Goal: Task Accomplishment & Management: Manage account settings

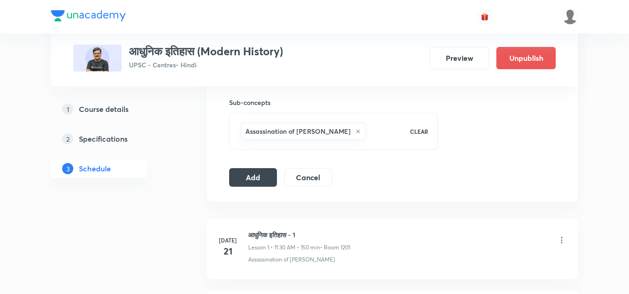
scroll to position [462, 0]
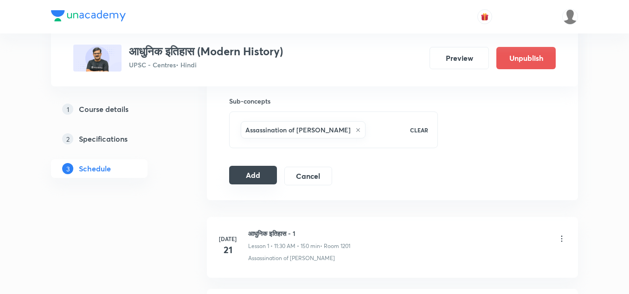
click at [266, 172] on button "Add" at bounding box center [253, 175] width 48 height 19
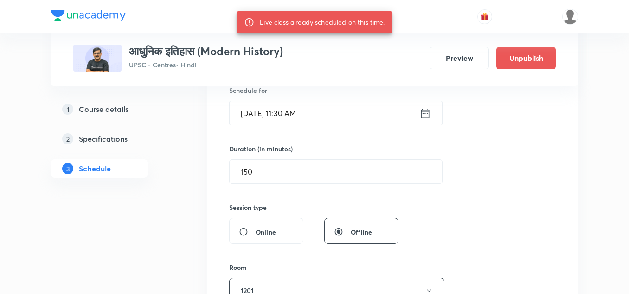
scroll to position [236, 0]
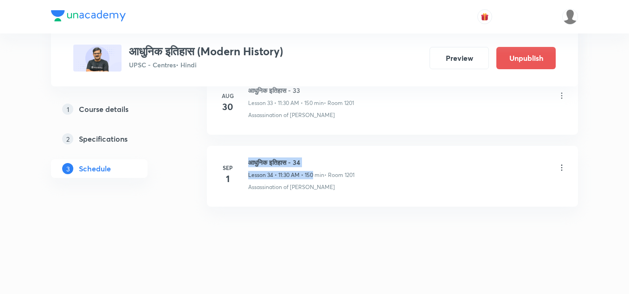
drag, startPoint x: 250, startPoint y: 161, endPoint x: 316, endPoint y: 168, distance: 65.9
click at [316, 168] on div "आधुनिक इतिहास - 34 Lesson 34 • 11:30 AM • 150 min • Room 1201" at bounding box center [301, 168] width 106 height 22
copy h6 "आधुनिक इतिहास - 34"
click at [344, 173] on p "• Room 1201" at bounding box center [339, 175] width 30 height 8
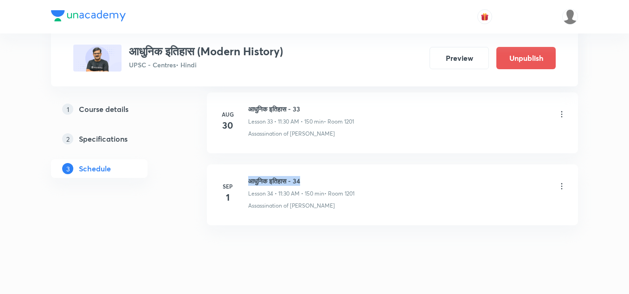
drag, startPoint x: 252, startPoint y: 181, endPoint x: 318, endPoint y: 182, distance: 66.9
click at [318, 182] on h6 "आधुनिक इतिहास - 34" at bounding box center [301, 181] width 106 height 10
copy h6 "आधुनिक इतिहास - 34"
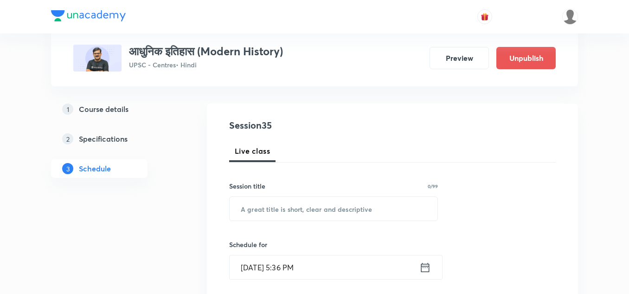
scroll to position [83, 0]
click at [317, 207] on input "text" at bounding box center [334, 208] width 208 height 24
paste input "आधुनिक इतिहास - 34"
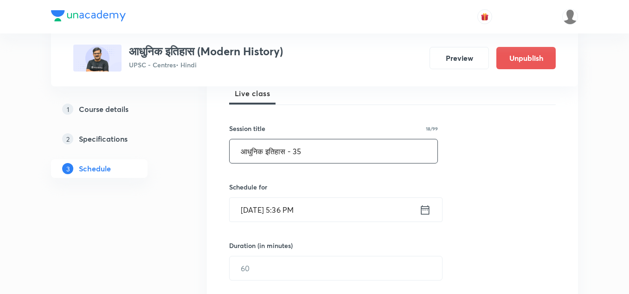
scroll to position [179, 0]
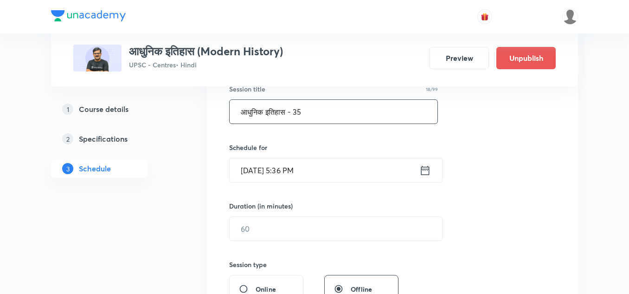
type input "आधुनिक इतिहास - 35"
click at [342, 175] on input "Aug 30, 2025, 5:36 PM" at bounding box center [325, 170] width 190 height 24
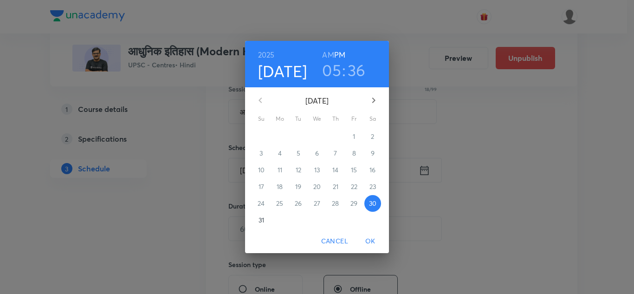
click at [373, 100] on icon "button" at bounding box center [373, 100] width 11 height 11
click at [299, 136] on p "2" at bounding box center [298, 136] width 3 height 9
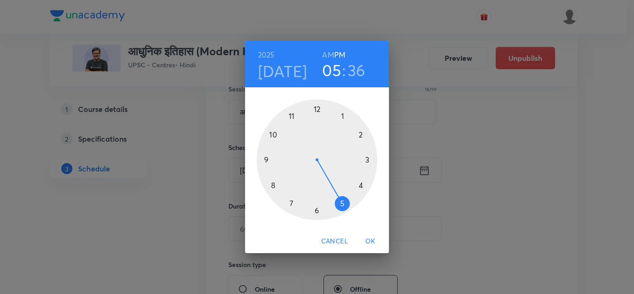
click at [343, 116] on div at bounding box center [317, 159] width 121 height 121
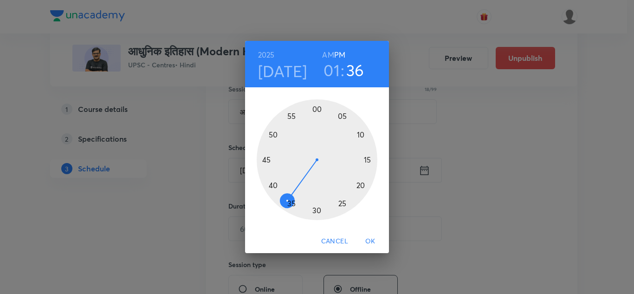
click at [325, 58] on h6 "AM" at bounding box center [328, 54] width 12 height 13
click at [317, 208] on div at bounding box center [317, 159] width 121 height 121
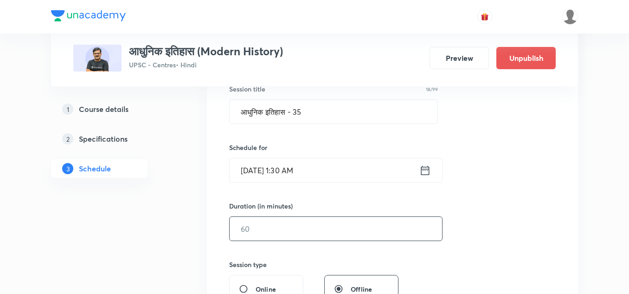
click at [303, 228] on input "text" at bounding box center [336, 229] width 213 height 24
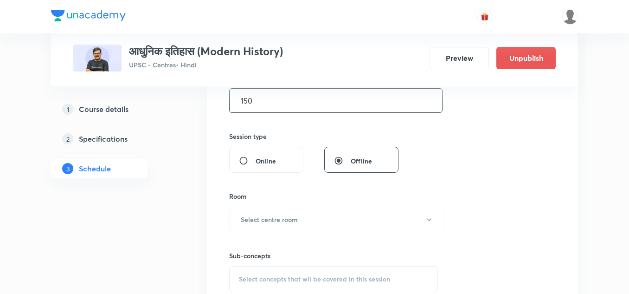
scroll to position [308, 0]
type input "150"
click at [301, 224] on button "Select centre room" at bounding box center [336, 219] width 215 height 26
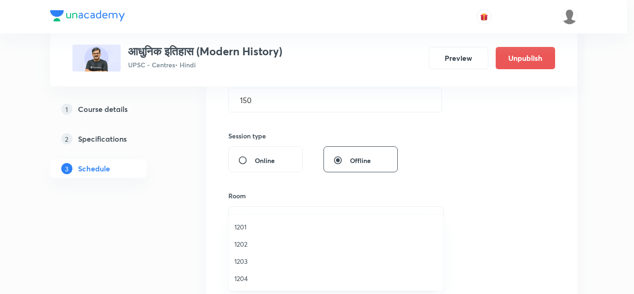
click at [242, 227] on span "1201" at bounding box center [335, 227] width 203 height 10
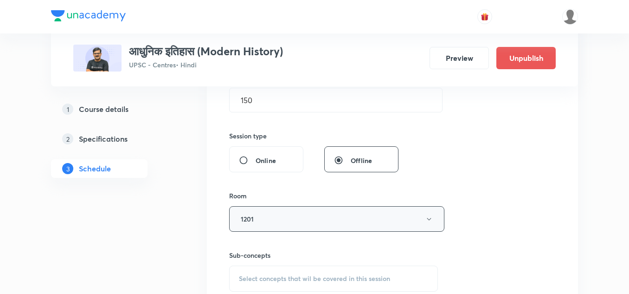
click at [267, 218] on button "1201" at bounding box center [336, 219] width 215 height 26
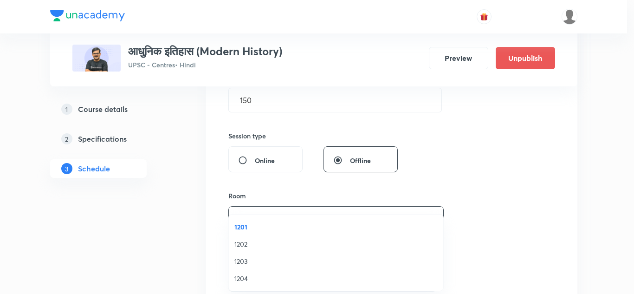
click at [247, 225] on span "1201" at bounding box center [335, 227] width 203 height 10
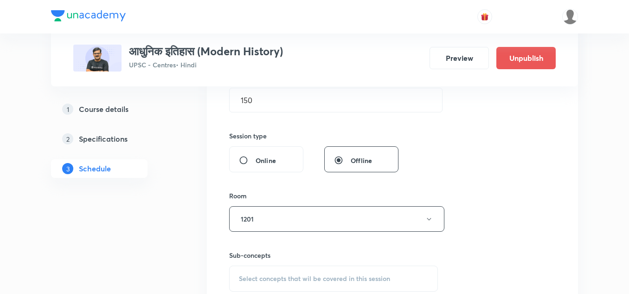
click at [281, 191] on div "Room" at bounding box center [333, 196] width 209 height 10
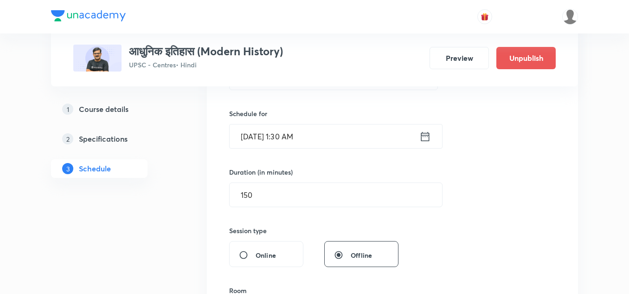
scroll to position [217, 0]
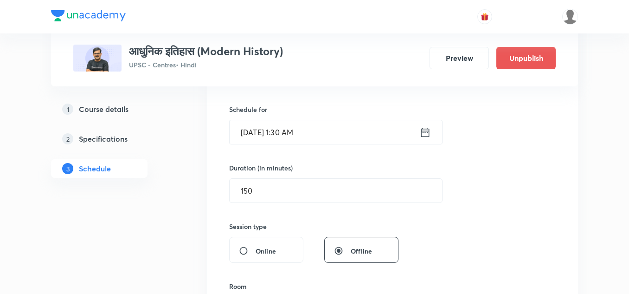
click at [421, 131] on icon at bounding box center [425, 131] width 8 height 9
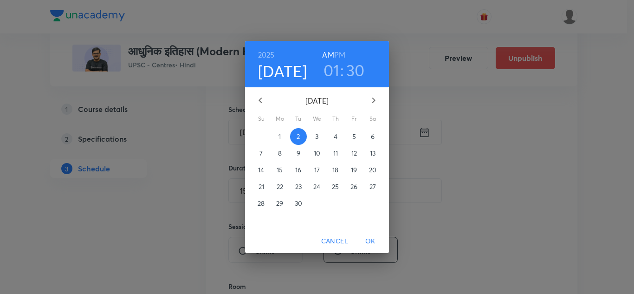
click at [411, 153] on div "2025 Sep 2 01 : 30 AM PM September 2025 Su Mo Tu We Th Fr Sa 31 1 2 3 4 5 6 7 8…" at bounding box center [317, 147] width 634 height 294
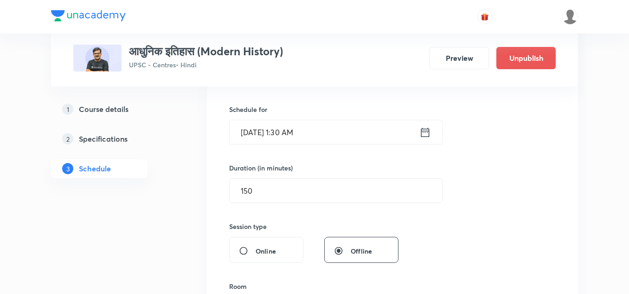
click at [426, 134] on icon at bounding box center [426, 132] width 12 height 13
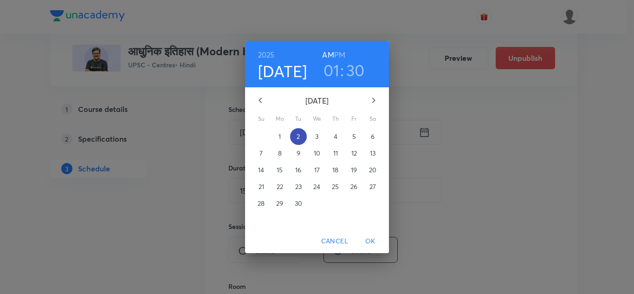
click at [298, 134] on p "2" at bounding box center [298, 136] width 3 height 9
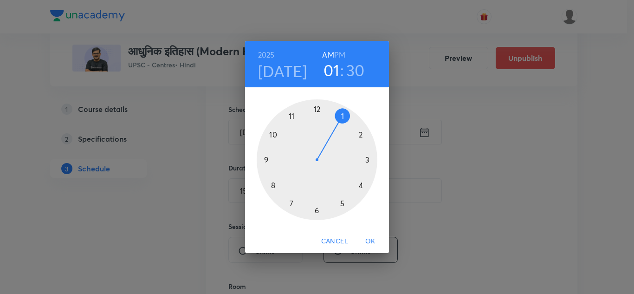
click at [292, 116] on div at bounding box center [317, 159] width 121 height 121
click at [316, 208] on div at bounding box center [317, 159] width 121 height 121
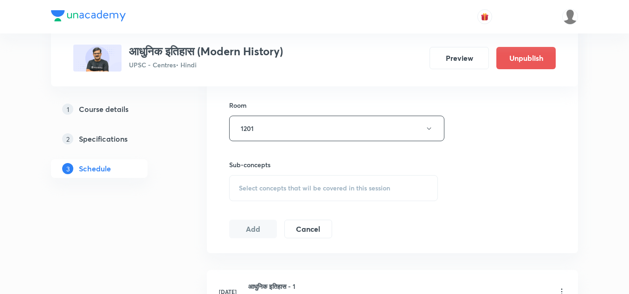
scroll to position [399, 0]
click at [374, 184] on span "Select concepts that wil be covered in this session" at bounding box center [314, 187] width 151 height 7
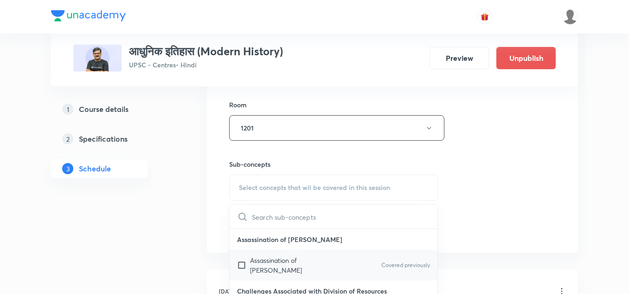
click at [278, 256] on p "Assassination of [PERSON_NAME]" at bounding box center [297, 264] width 94 height 19
checkbox input "true"
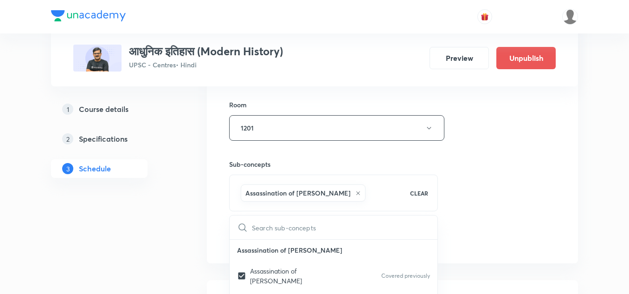
click at [305, 166] on h6 "Sub-concepts" at bounding box center [333, 164] width 209 height 10
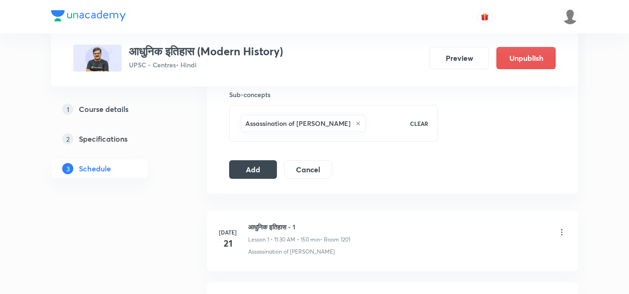
scroll to position [471, 0]
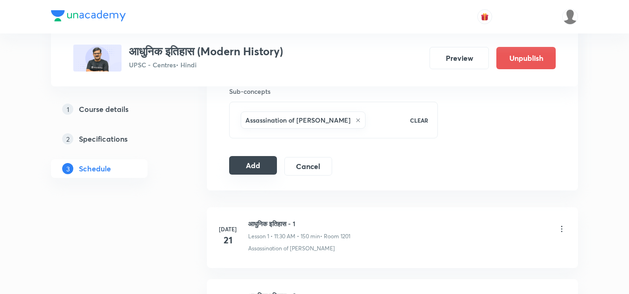
click at [260, 166] on button "Add" at bounding box center [253, 165] width 48 height 19
click at [253, 165] on button "Add" at bounding box center [253, 165] width 48 height 19
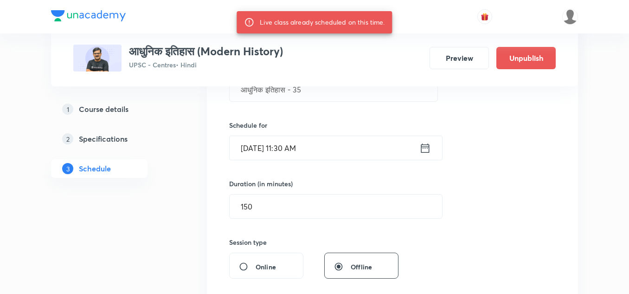
scroll to position [201, 0]
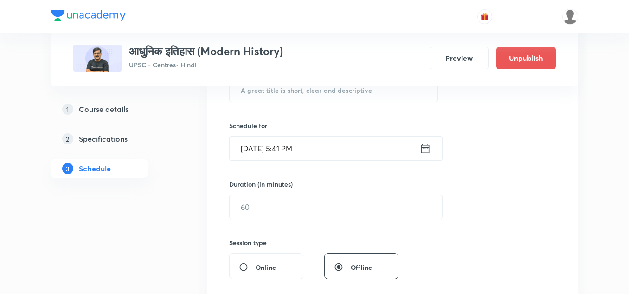
scroll to position [2968, 0]
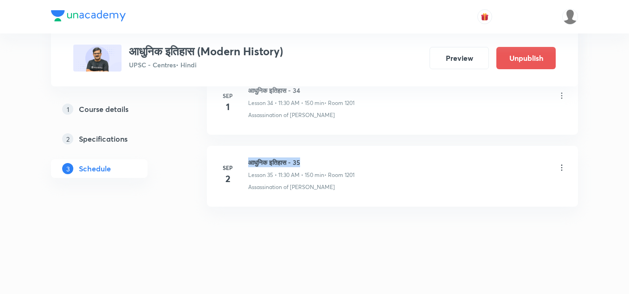
drag, startPoint x: 250, startPoint y: 161, endPoint x: 314, endPoint y: 163, distance: 64.1
click at [314, 163] on h6 "आधुनिक इतिहास - 35" at bounding box center [301, 162] width 106 height 10
copy h6 "आधुनिक इतिहास - 35"
click at [333, 166] on h6 "आधुनिक इतिहास - 35" at bounding box center [301, 162] width 106 height 10
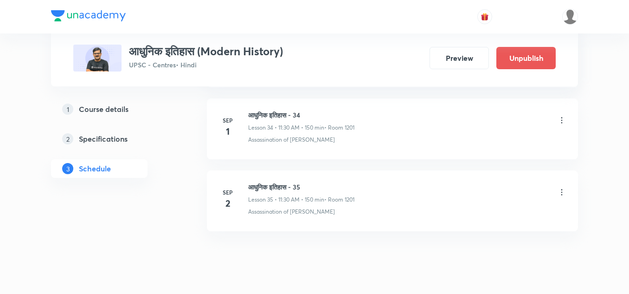
scroll to position [2945, 0]
drag, startPoint x: 249, startPoint y: 185, endPoint x: 317, endPoint y: 182, distance: 68.3
click at [317, 182] on h6 "आधुनिक इतिहास - 35" at bounding box center [301, 185] width 106 height 10
copy h6 "आधुनिक इतिहास - 35"
click at [339, 186] on h6 "आधुनिक इतिहास - 35" at bounding box center [301, 185] width 106 height 10
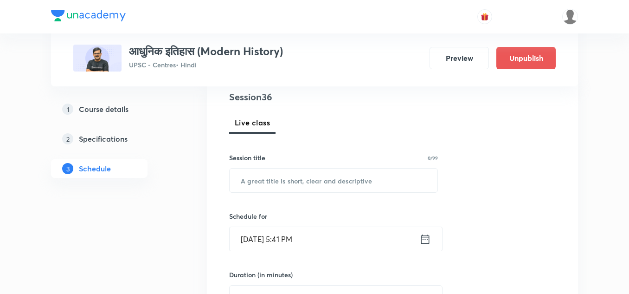
scroll to position [122, 0]
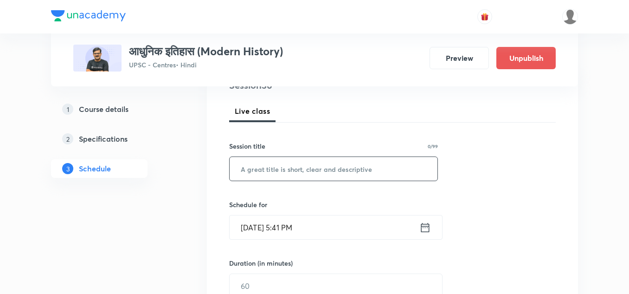
click at [339, 173] on input "text" at bounding box center [334, 169] width 208 height 24
paste input "आधुनिक इतिहास - 35"
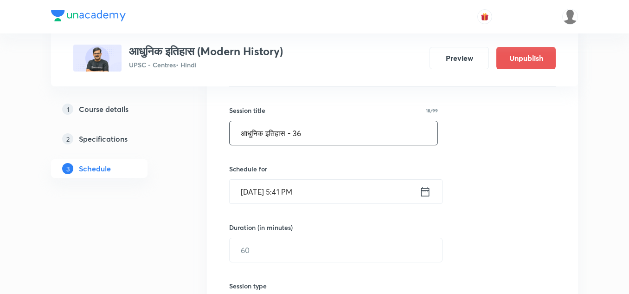
scroll to position [190, 0]
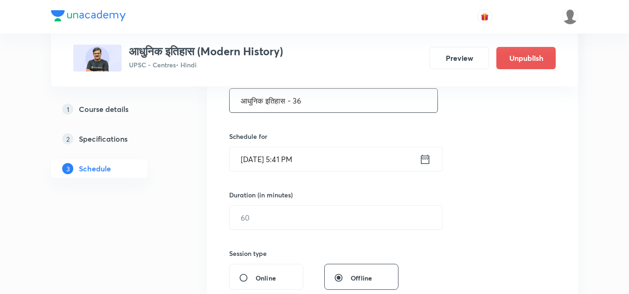
type input "आधुनिक इतिहास - 36"
click at [357, 159] on input "Aug 30, 2025, 5:41 PM" at bounding box center [325, 159] width 190 height 24
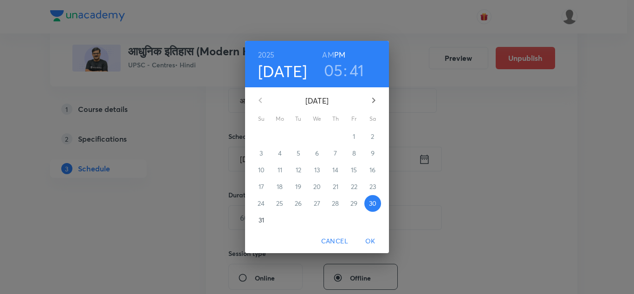
click at [372, 97] on icon "button" at bounding box center [373, 100] width 11 height 11
click at [318, 137] on p "3" at bounding box center [316, 136] width 3 height 9
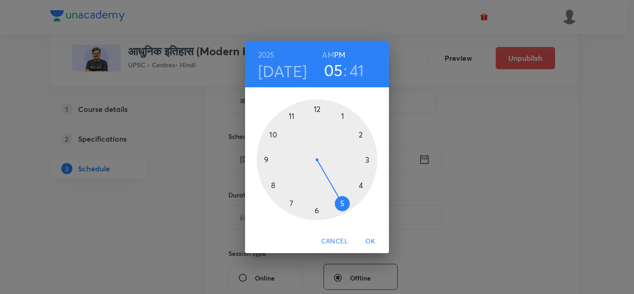
click at [292, 116] on div at bounding box center [317, 159] width 121 height 121
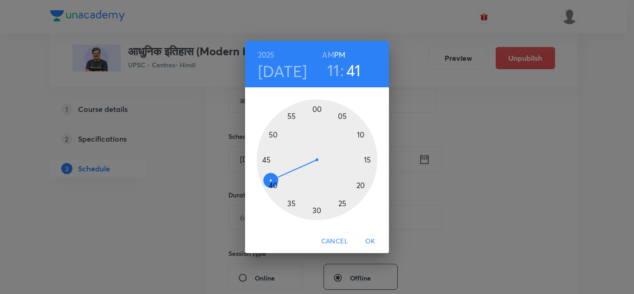
click at [317, 210] on div at bounding box center [317, 159] width 121 height 121
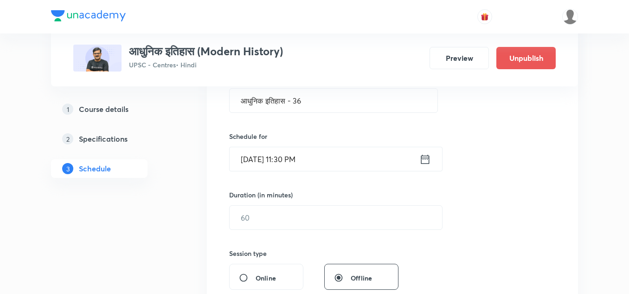
click at [334, 160] on input "Sep 3, 2025, 11:30 PM" at bounding box center [325, 159] width 190 height 24
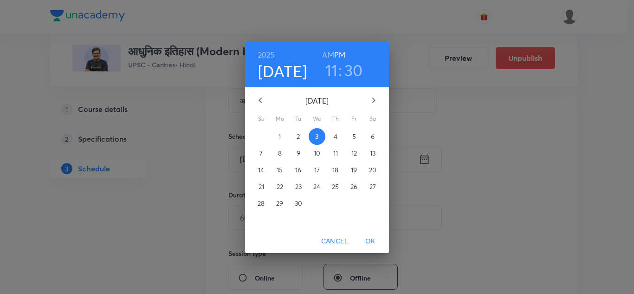
click at [329, 53] on h6 "AM" at bounding box center [328, 54] width 12 height 13
click at [370, 239] on span "OK" at bounding box center [370, 241] width 22 height 12
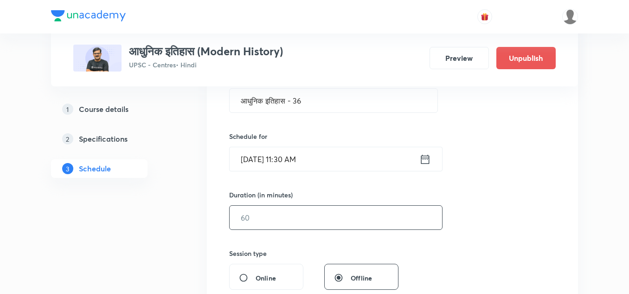
click at [322, 227] on input "text" at bounding box center [336, 218] width 213 height 24
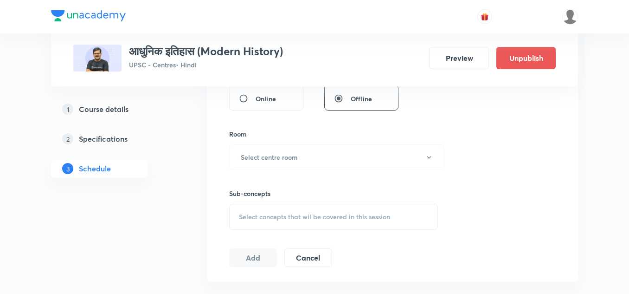
scroll to position [370, 0]
type input "150"
click at [340, 154] on button "Select centre room" at bounding box center [336, 156] width 215 height 26
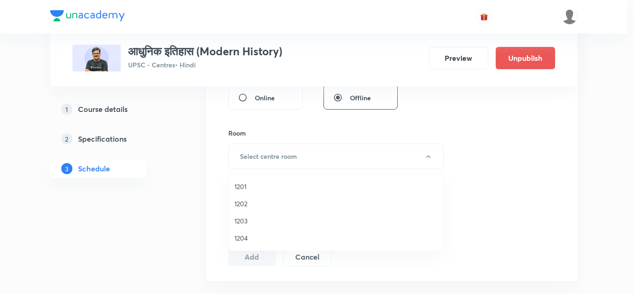
click at [239, 187] on span "1201" at bounding box center [335, 186] width 203 height 10
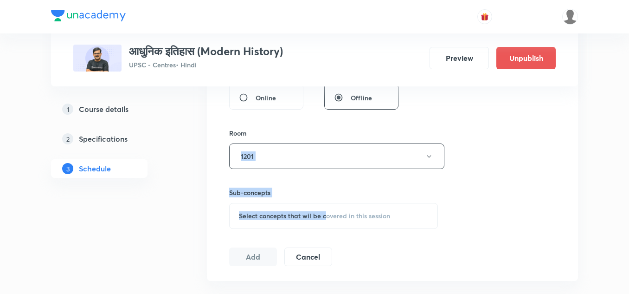
drag, startPoint x: 303, startPoint y: 136, endPoint x: 329, endPoint y: 211, distance: 78.7
click at [329, 211] on div "Session 36 Live class Session title 18/99 आधुनिक इतिहास - 36 ​ Schedule for Sep…" at bounding box center [392, 48] width 327 height 436
click at [329, 211] on div "Select concepts that wil be covered in this session" at bounding box center [333, 216] width 209 height 26
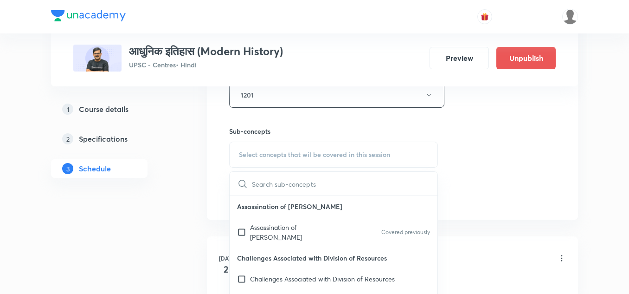
scroll to position [432, 0]
click at [300, 225] on p "Assassination of [PERSON_NAME]" at bounding box center [297, 231] width 94 height 19
checkbox input "true"
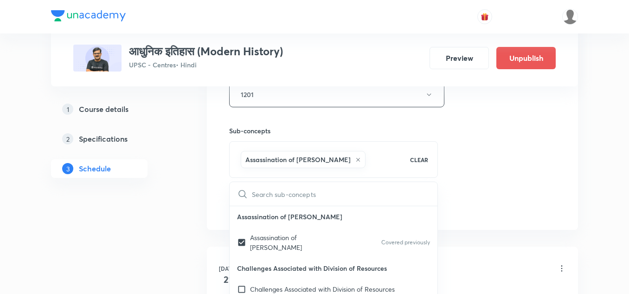
click at [327, 133] on h6 "Sub-concepts" at bounding box center [333, 131] width 209 height 10
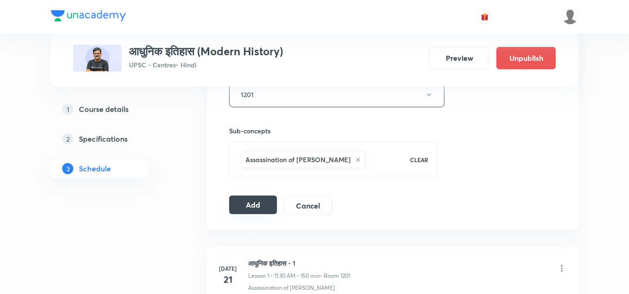
click at [250, 200] on button "Add" at bounding box center [253, 204] width 48 height 19
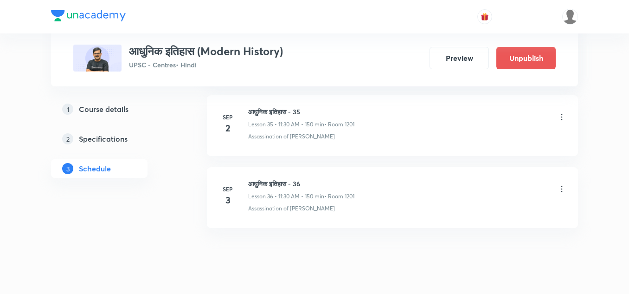
scroll to position [3040, 0]
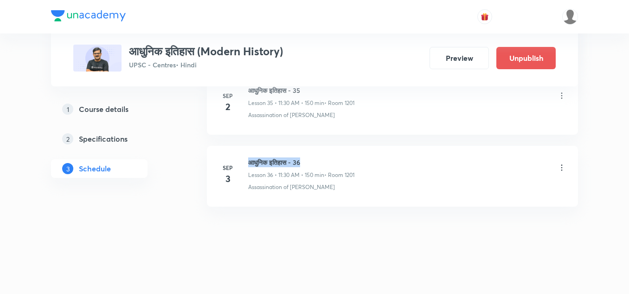
drag, startPoint x: 250, startPoint y: 162, endPoint x: 318, endPoint y: 151, distance: 68.6
click at [318, 151] on li "Sep 3 आधुनिक इतिहास - 36 Lesson 36 • 11:30 AM • 150 min • Room 1201 Assassinati…" at bounding box center [392, 176] width 371 height 61
copy h6 "आधुनिक इतिहास - 36"
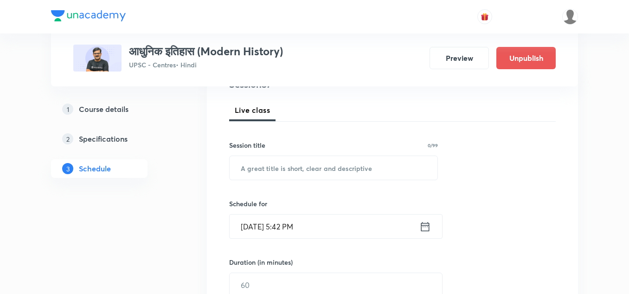
scroll to position [123, 0]
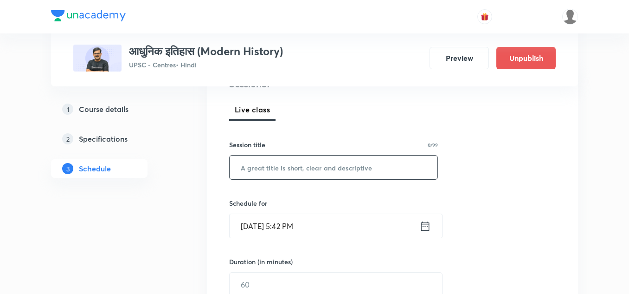
click at [318, 168] on input "text" at bounding box center [334, 167] width 208 height 24
paste input "आधुनिक इतिहास - 36"
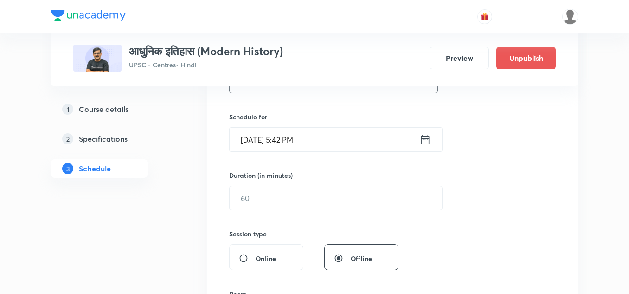
scroll to position [211, 0]
type input "आधुनिक इतिहास - 37"
click at [350, 140] on input "Aug 30, 2025, 5:42 PM" at bounding box center [325, 138] width 190 height 24
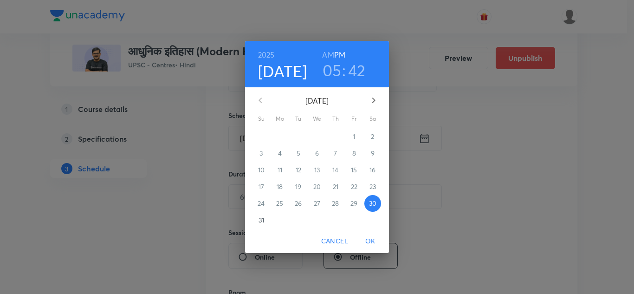
click at [373, 101] on icon "button" at bounding box center [373, 100] width 11 height 11
click at [336, 138] on p "4" at bounding box center [336, 136] width 4 height 9
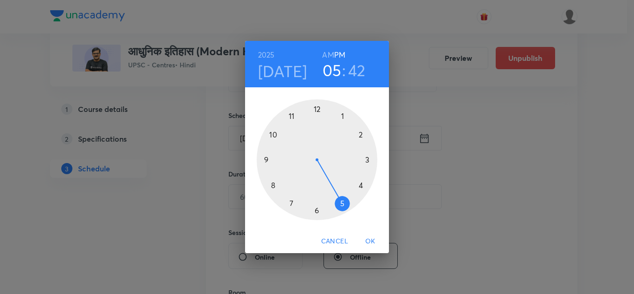
click at [292, 116] on div at bounding box center [317, 159] width 121 height 121
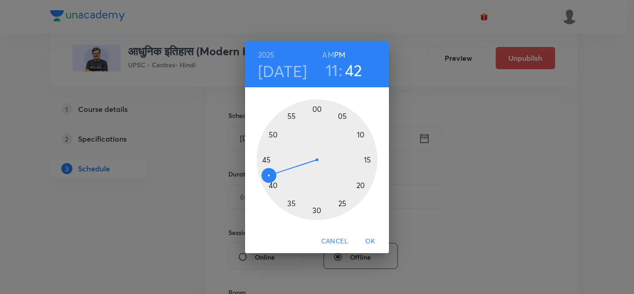
click at [327, 53] on h6 "AM" at bounding box center [328, 54] width 12 height 13
click at [316, 210] on div at bounding box center [317, 159] width 121 height 121
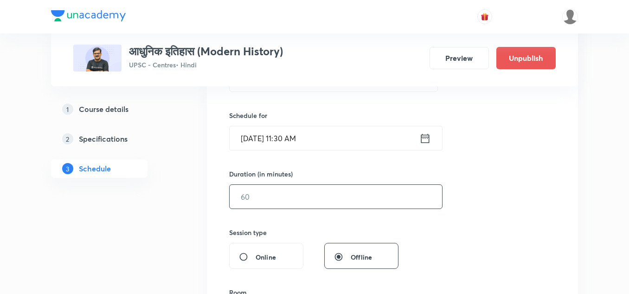
click at [284, 194] on input "text" at bounding box center [336, 197] width 213 height 24
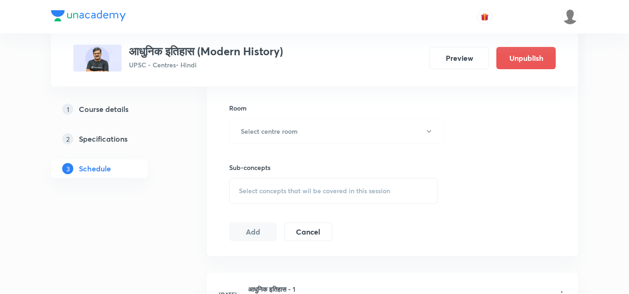
scroll to position [401, 0]
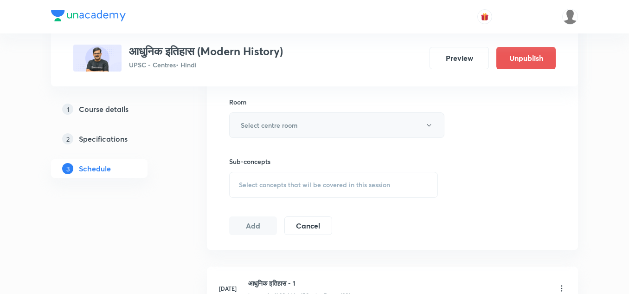
type input "150"
click at [313, 123] on button "Select centre room" at bounding box center [336, 125] width 215 height 26
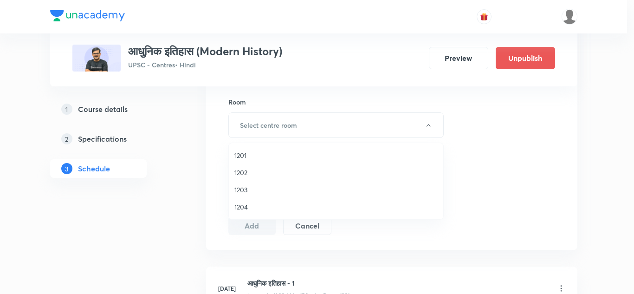
click at [244, 156] on span "1201" at bounding box center [335, 155] width 203 height 10
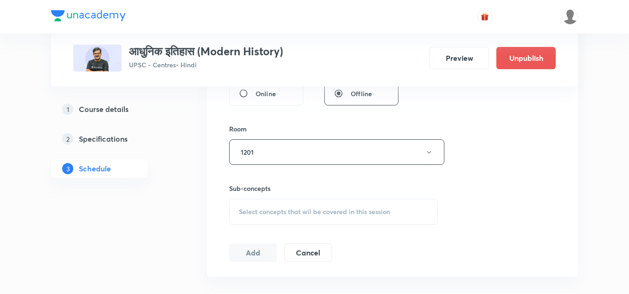
scroll to position [434, 0]
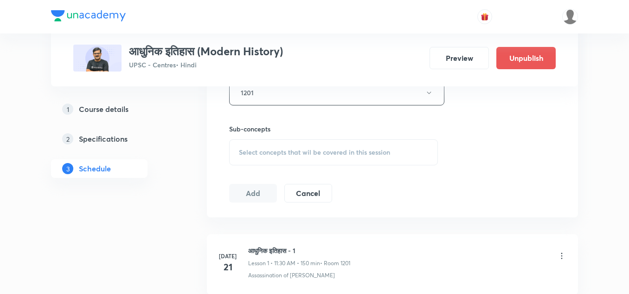
click at [335, 148] on span "Select concepts that wil be covered in this session" at bounding box center [314, 151] width 151 height 7
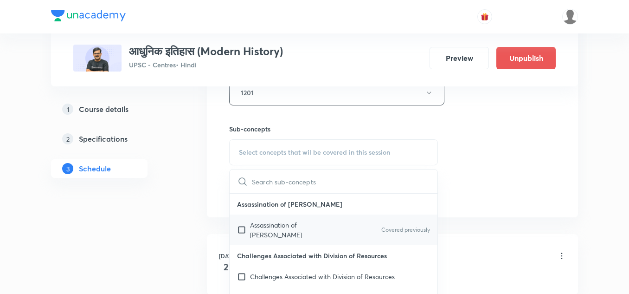
click at [284, 226] on p "Assassination of [PERSON_NAME]" at bounding box center [297, 229] width 94 height 19
checkbox input "true"
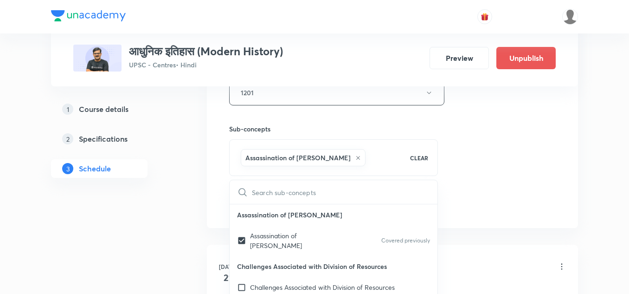
click at [336, 121] on div "Sub-concepts Assassination of Gandhi CLEAR ​ Assassination of Gandhi Assassinat…" at bounding box center [333, 140] width 209 height 71
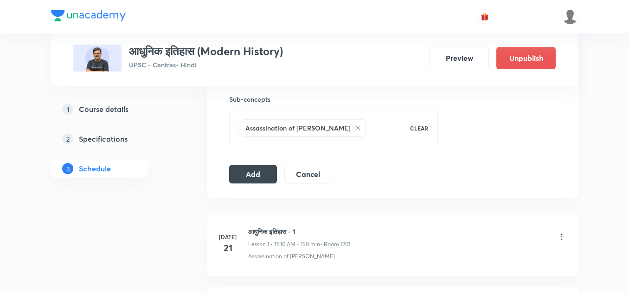
scroll to position [465, 0]
click at [267, 172] on button "Add" at bounding box center [253, 171] width 48 height 19
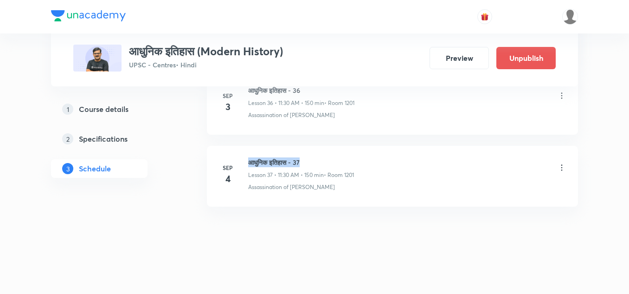
drag, startPoint x: 249, startPoint y: 161, endPoint x: 320, endPoint y: 163, distance: 71.0
click at [320, 163] on h6 "आधुनिक इतिहास - 37" at bounding box center [301, 162] width 106 height 10
copy h6 "आधुनिक इतिहास - 37"
click at [327, 163] on h6 "आधुनिक इतिहास - 37" at bounding box center [301, 162] width 106 height 10
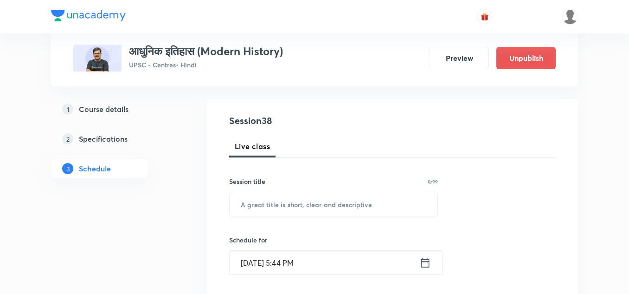
scroll to position [87, 0]
click at [313, 202] on input "text" at bounding box center [334, 204] width 208 height 24
paste input "आधुनिक इतिहास - 37"
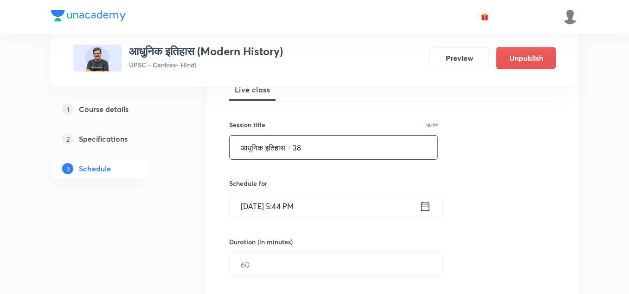
scroll to position [144, 0]
type input "आधुनिक इतिहास - 38"
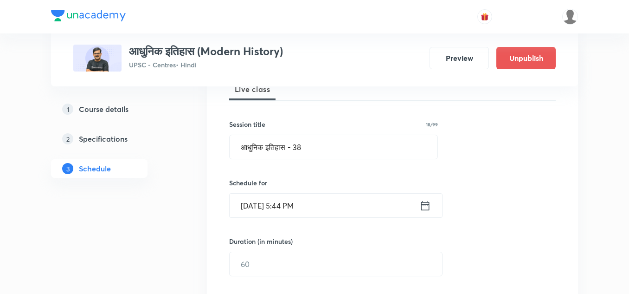
click at [360, 208] on input "[DATE] 5:44 PM" at bounding box center [325, 206] width 190 height 24
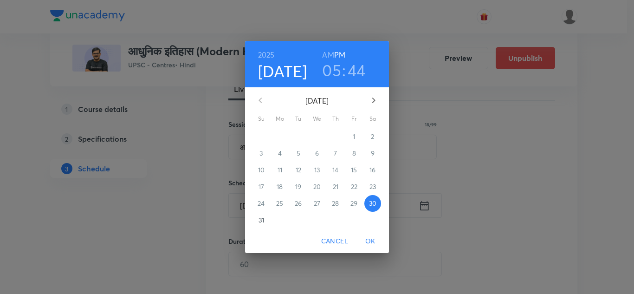
click at [372, 97] on icon "button" at bounding box center [373, 100] width 11 height 11
click at [354, 136] on p "5" at bounding box center [354, 136] width 4 height 9
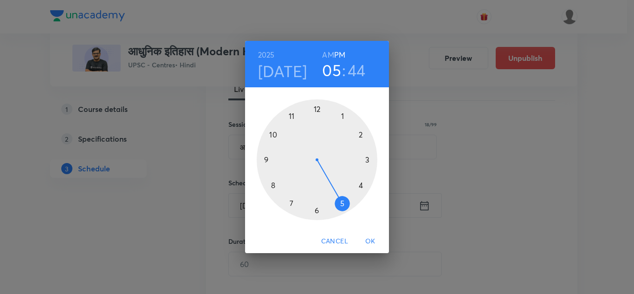
click at [293, 115] on div at bounding box center [317, 159] width 121 height 121
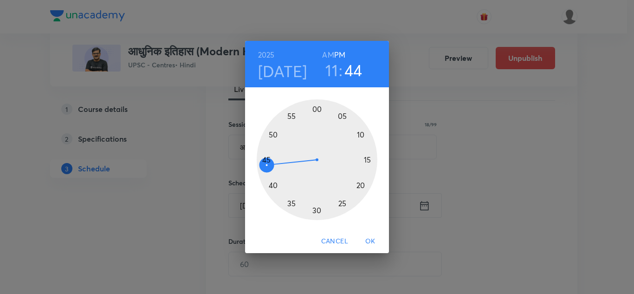
click at [316, 210] on div at bounding box center [317, 159] width 121 height 121
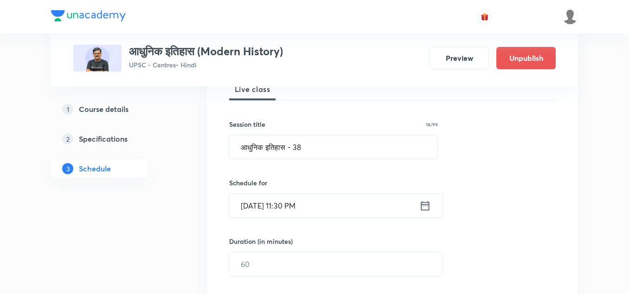
click at [344, 205] on input "[DATE] 11:30 PM" at bounding box center [325, 206] width 190 height 24
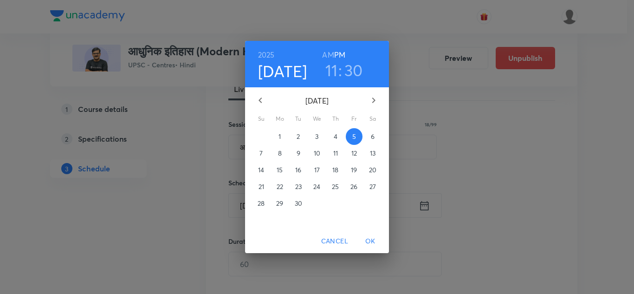
click at [329, 53] on h6 "AM" at bounding box center [328, 54] width 12 height 13
click at [370, 240] on span "OK" at bounding box center [370, 241] width 22 height 12
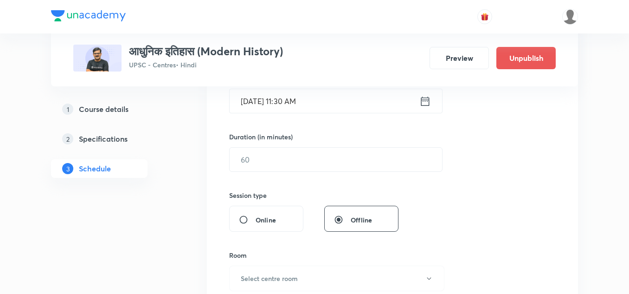
scroll to position [252, 0]
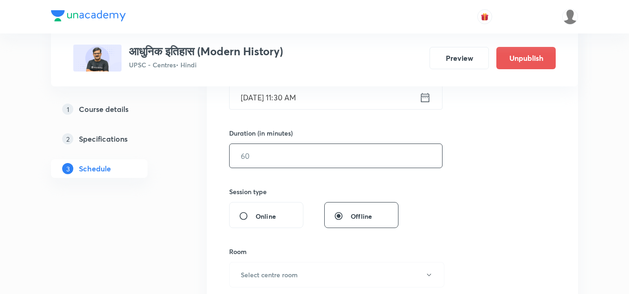
click at [326, 156] on input "text" at bounding box center [336, 156] width 213 height 24
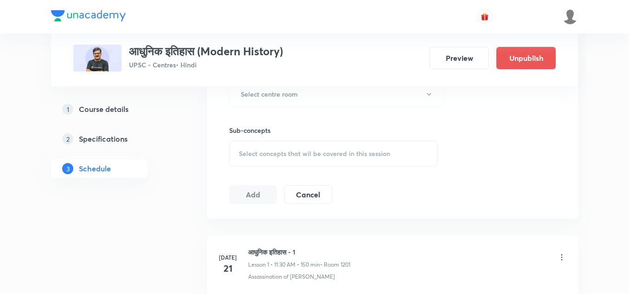
scroll to position [432, 0]
type input "150"
click at [314, 97] on button "Select centre room" at bounding box center [336, 95] width 215 height 26
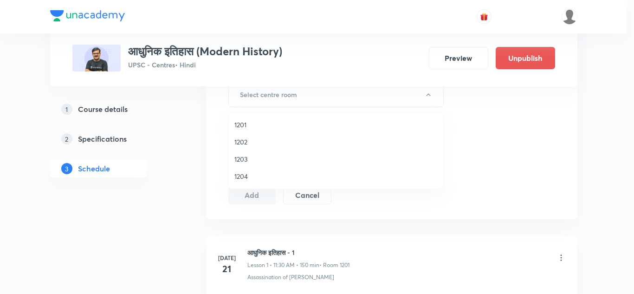
click at [240, 124] on span "1201" at bounding box center [335, 125] width 203 height 10
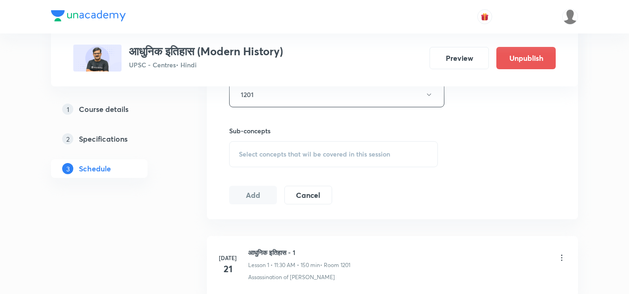
click at [230, 122] on div "Sub-concepts Select concepts that wil be covered in this session" at bounding box center [333, 137] width 209 height 60
click at [260, 150] on span "Select concepts that wil be covered in this session" at bounding box center [314, 153] width 151 height 7
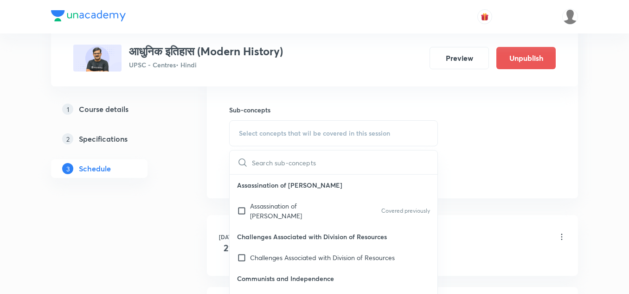
scroll to position [453, 0]
click at [303, 205] on p "Assassination of Gandhi" at bounding box center [297, 209] width 94 height 19
checkbox input "true"
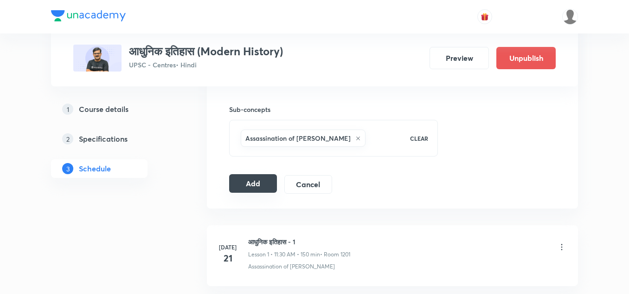
click at [257, 179] on button "Add" at bounding box center [253, 183] width 48 height 19
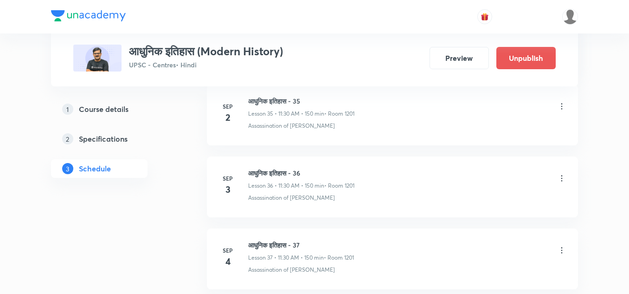
scroll to position [3183, 0]
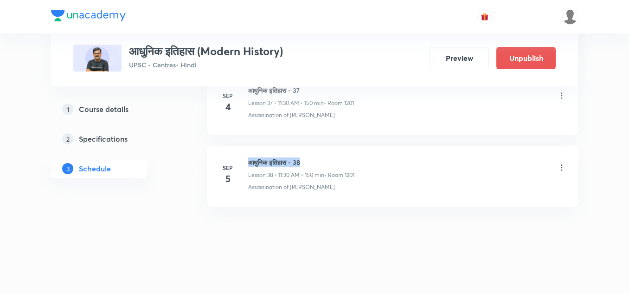
drag, startPoint x: 250, startPoint y: 162, endPoint x: 315, endPoint y: 162, distance: 65.0
click at [315, 162] on h6 "आधुनिक इतिहास - 38" at bounding box center [301, 162] width 106 height 10
copy h6 "आधुनिक इतिहास - 38"
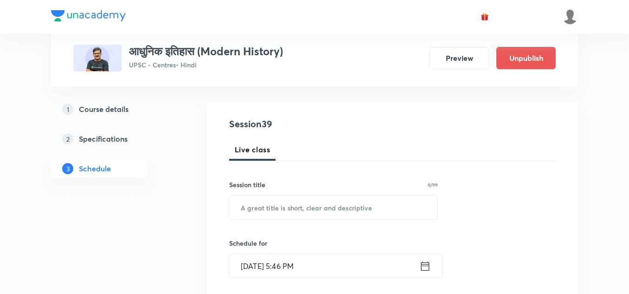
scroll to position [84, 0]
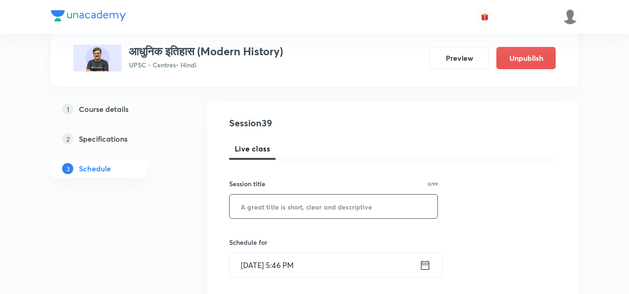
click at [315, 204] on input "text" at bounding box center [334, 206] width 208 height 24
paste input "आधुनिक इतिहास - 38"
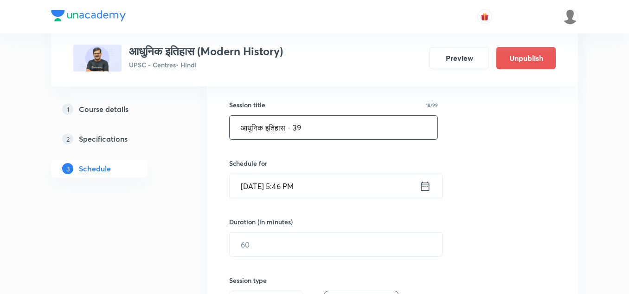
scroll to position [164, 0]
type input "आधुनिक इतिहास - 39"
click at [340, 188] on input "Aug 30, 2025, 5:46 PM" at bounding box center [325, 186] width 190 height 24
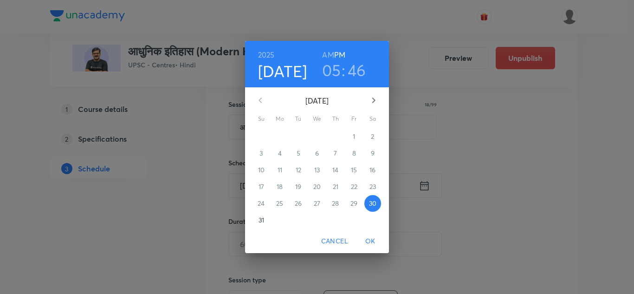
click at [373, 101] on icon "button" at bounding box center [373, 100] width 11 height 11
click at [373, 135] on p "6" at bounding box center [373, 136] width 4 height 9
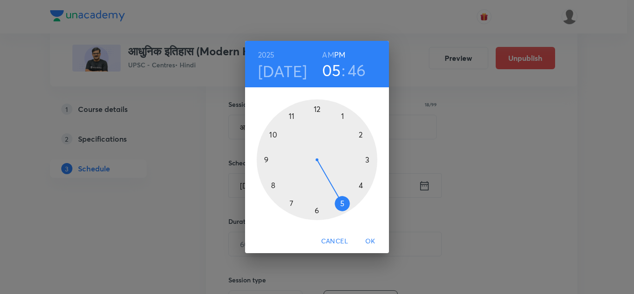
click at [291, 114] on div at bounding box center [317, 159] width 121 height 121
click at [324, 55] on h6 "AM" at bounding box center [328, 54] width 12 height 13
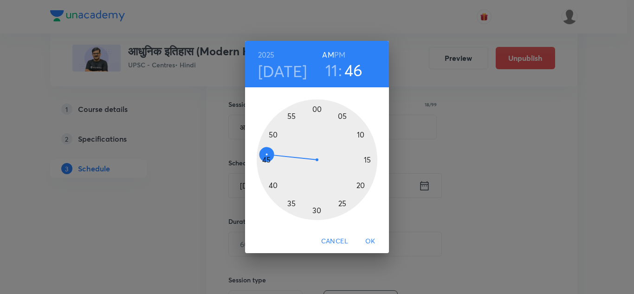
click at [317, 208] on div at bounding box center [317, 159] width 121 height 121
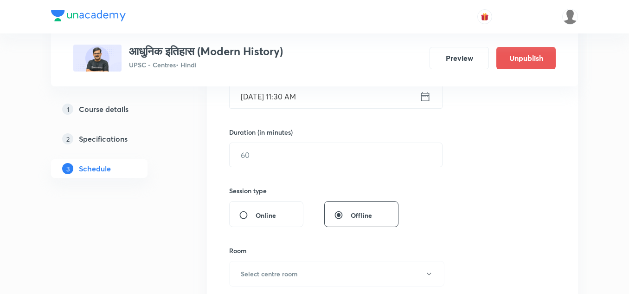
scroll to position [254, 0]
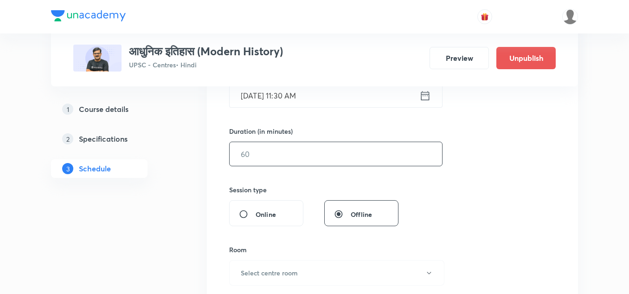
click at [315, 159] on input "text" at bounding box center [336, 154] width 213 height 24
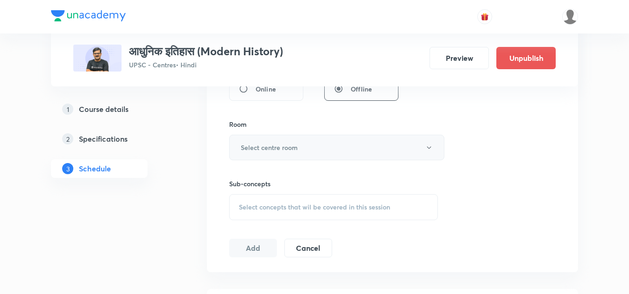
scroll to position [380, 0]
type input "150"
click at [305, 148] on button "Select centre room" at bounding box center [336, 147] width 215 height 26
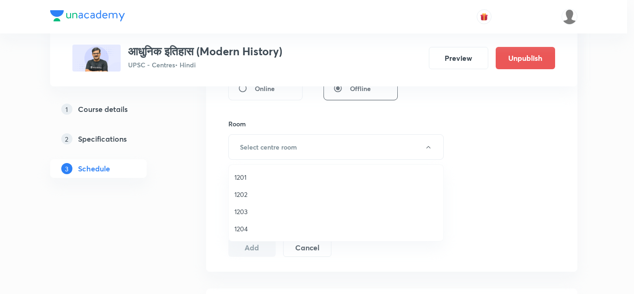
click at [238, 178] on span "1201" at bounding box center [335, 177] width 203 height 10
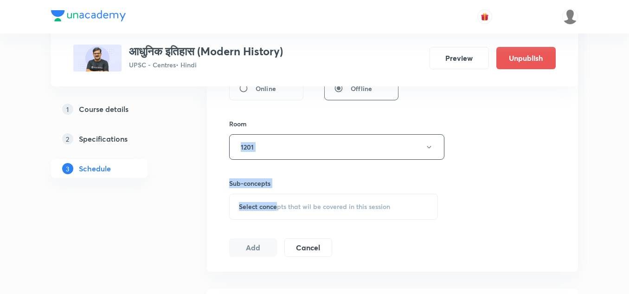
drag, startPoint x: 288, startPoint y: 116, endPoint x: 280, endPoint y: 204, distance: 89.0
click at [280, 204] on div "Session 39 Live class Session title 18/99 आधुनिक इतिहास - 39 ​ Schedule for Sep…" at bounding box center [392, 39] width 327 height 436
click at [280, 204] on span "Select concepts that wil be covered in this session" at bounding box center [314, 206] width 151 height 7
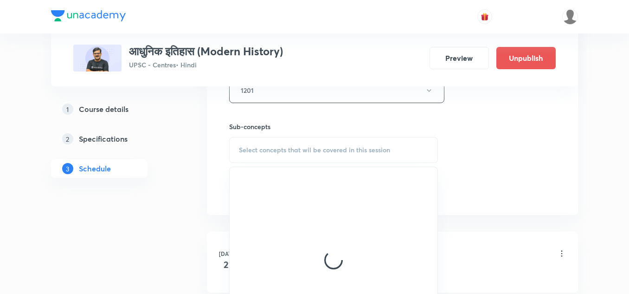
scroll to position [437, 0]
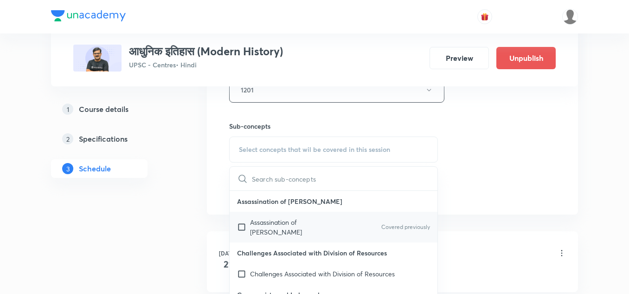
click at [297, 219] on p "Assassination of Gandhi" at bounding box center [297, 226] width 94 height 19
checkbox input "true"
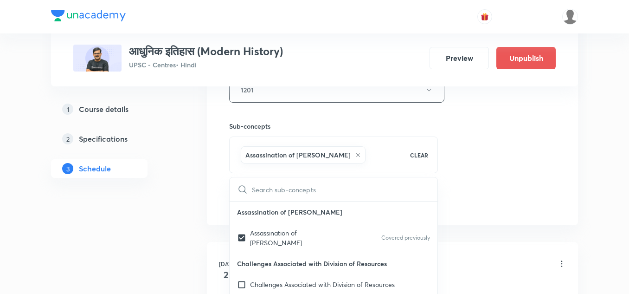
click at [435, 119] on div "Sub-concepts Assassination of Gandhi CLEAR ​ Assassination of Gandhi Assassinat…" at bounding box center [333, 138] width 209 height 71
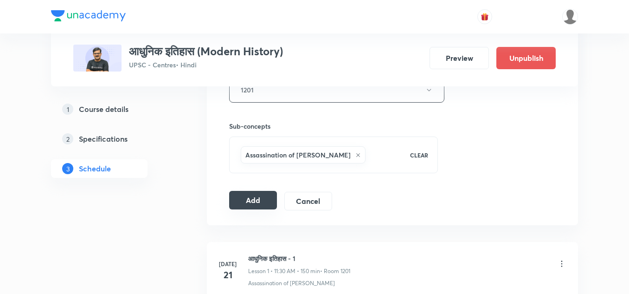
click at [252, 206] on button "Add" at bounding box center [253, 200] width 48 height 19
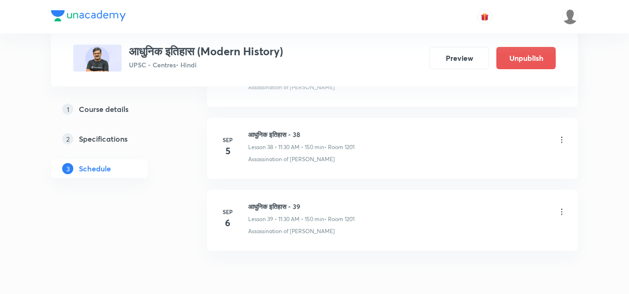
scroll to position [3221, 0]
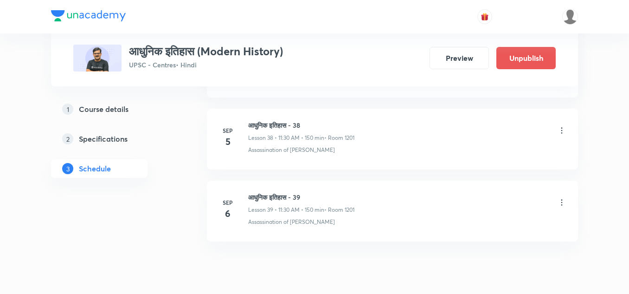
click at [406, 190] on li "Sep 6 आधुनिक इतिहास - 39 Lesson 39 • 11:30 AM • 150 min • Room 1201 Assassinati…" at bounding box center [392, 211] width 371 height 61
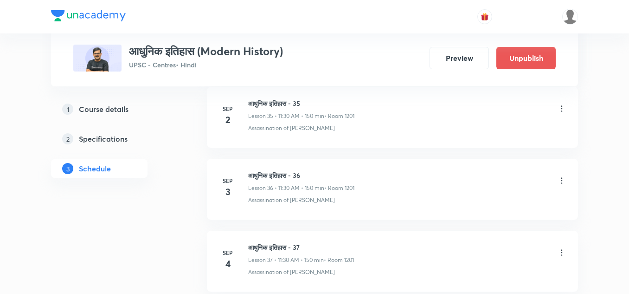
scroll to position [3025, 0]
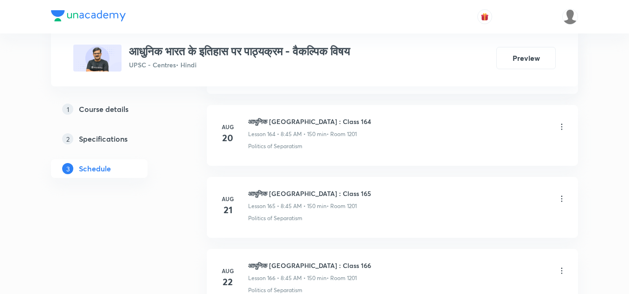
scroll to position [12822, 0]
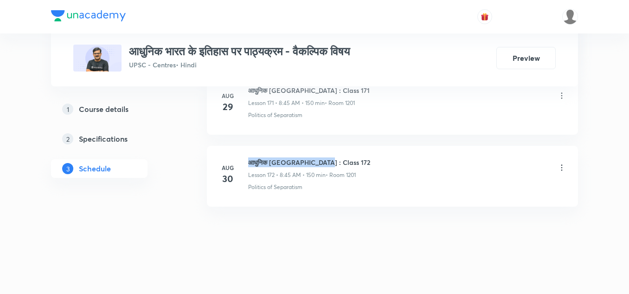
drag, startPoint x: 250, startPoint y: 161, endPoint x: 324, endPoint y: 162, distance: 74.7
click at [324, 162] on h6 "आधुनिक [GEOGRAPHIC_DATA] : Class 172" at bounding box center [309, 162] width 122 height 10
copy h6 "आधुनिक [GEOGRAPHIC_DATA] : Class 172"
click at [361, 150] on li "Aug 30 आधुनिक भारत : Class 172 Lesson 172 • 8:45 AM • 150 min • Room 1201 Polit…" at bounding box center [392, 176] width 371 height 61
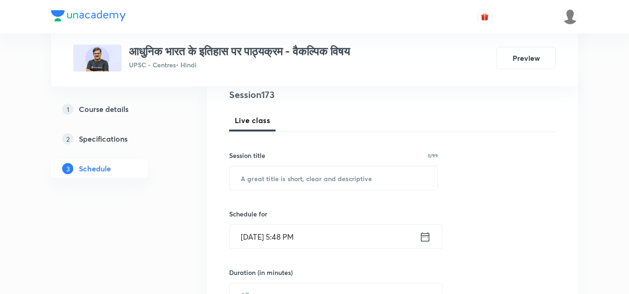
scroll to position [113, 0]
click at [341, 176] on input "text" at bounding box center [334, 178] width 208 height 24
paste input "आधुनिक [GEOGRAPHIC_DATA] : Class 172"
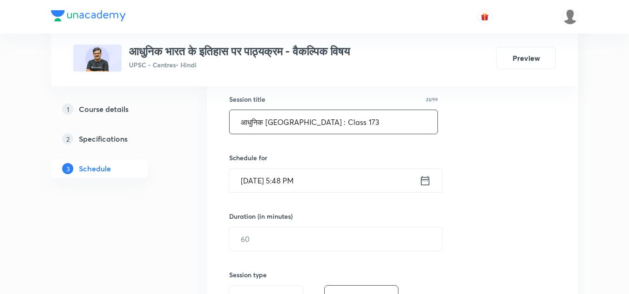
scroll to position [170, 0]
type input "आधुनिक [GEOGRAPHIC_DATA] : Class 173"
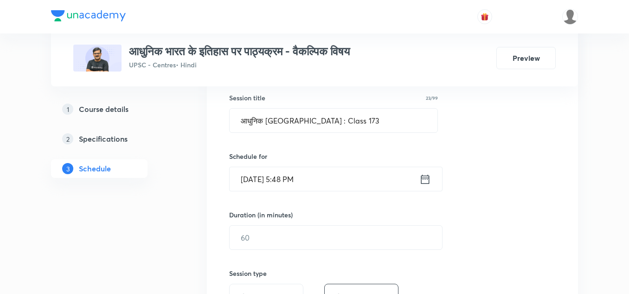
click at [347, 178] on input "Aug 30, 2025, 5:48 PM" at bounding box center [325, 179] width 190 height 24
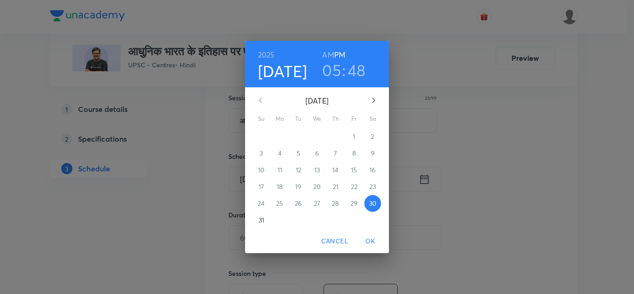
click at [374, 97] on icon "button" at bounding box center [373, 100] width 11 height 11
click at [280, 136] on p "1" at bounding box center [279, 136] width 2 height 9
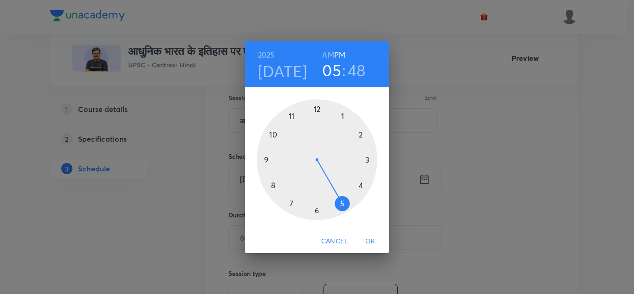
click at [329, 55] on h6 "AM" at bounding box center [328, 54] width 12 height 13
click at [272, 184] on div at bounding box center [317, 159] width 121 height 121
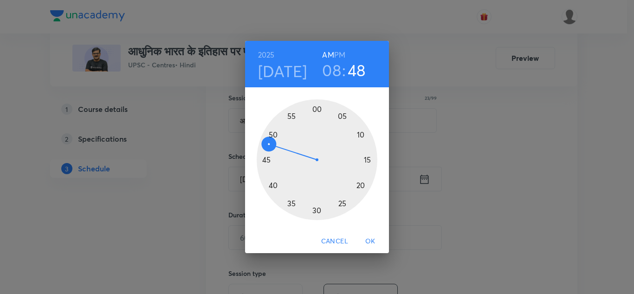
click at [268, 160] on div at bounding box center [317, 159] width 121 height 121
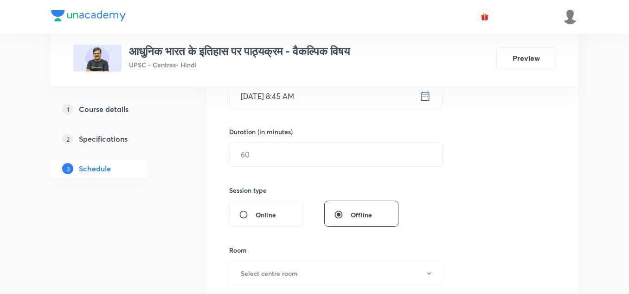
scroll to position [254, 0]
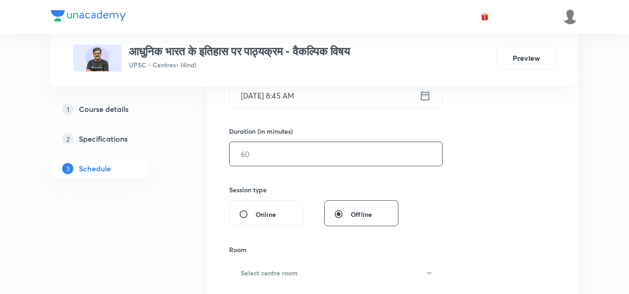
click at [300, 154] on input "text" at bounding box center [336, 154] width 213 height 24
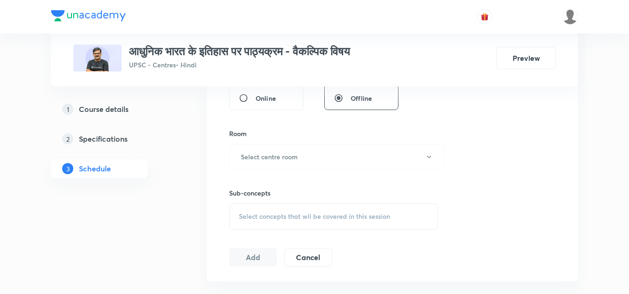
scroll to position [370, 0]
type input "150"
click at [302, 155] on button "Select centre room" at bounding box center [336, 156] width 215 height 26
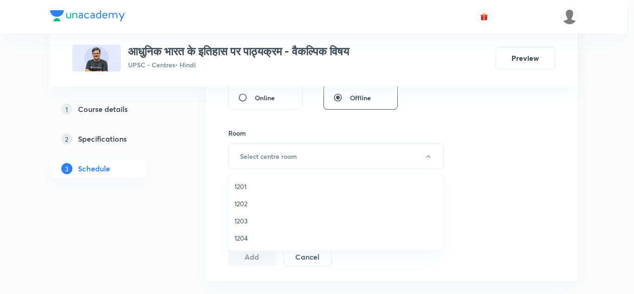
click at [249, 190] on span "1201" at bounding box center [335, 186] width 203 height 10
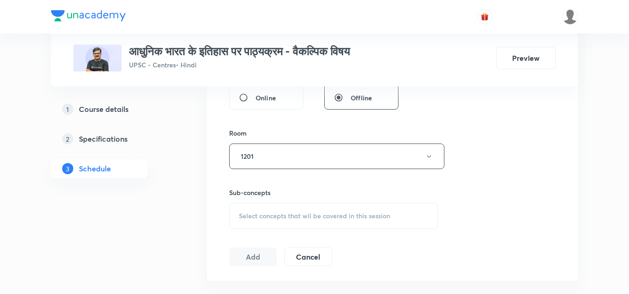
click at [283, 183] on div "Sub-concepts Select concepts that wil be covered in this session" at bounding box center [333, 199] width 209 height 60
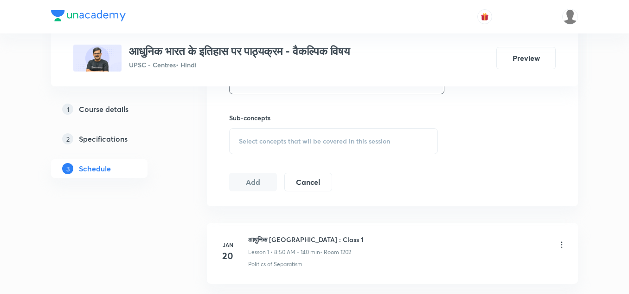
scroll to position [445, 0]
click at [314, 143] on span "Select concepts that wil be covered in this session" at bounding box center [314, 140] width 151 height 7
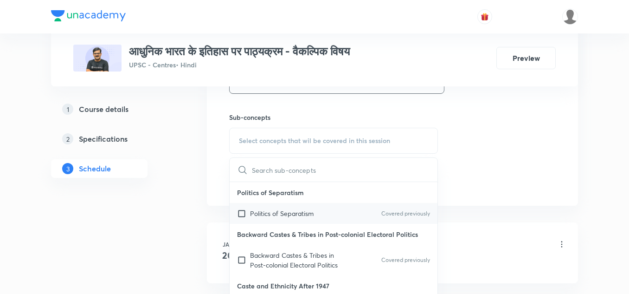
click at [278, 216] on p "Politics of Separatism" at bounding box center [282, 213] width 64 height 10
checkbox input "true"
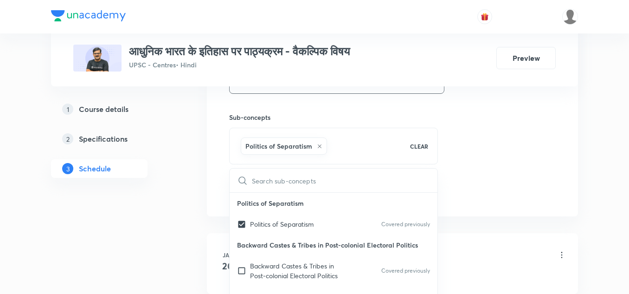
click at [350, 113] on h6 "Sub-concepts" at bounding box center [333, 117] width 209 height 10
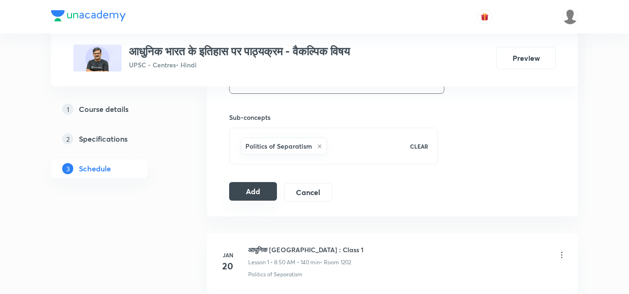
click at [250, 187] on button "Add" at bounding box center [253, 191] width 48 height 19
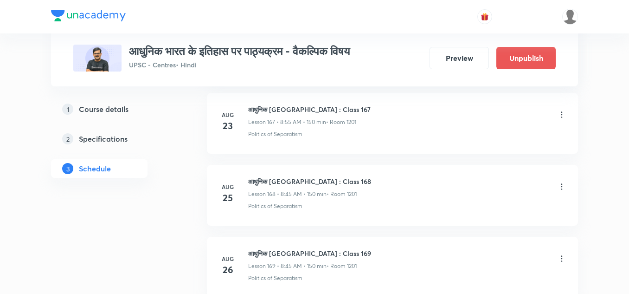
scroll to position [12894, 0]
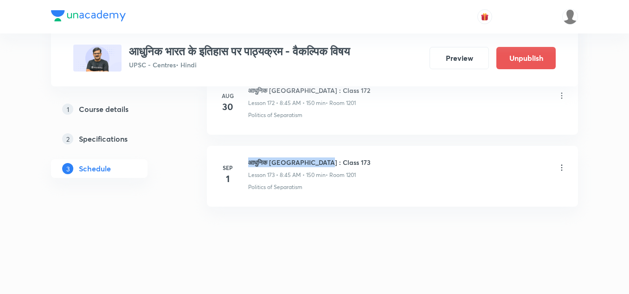
drag, startPoint x: 250, startPoint y: 160, endPoint x: 330, endPoint y: 158, distance: 80.8
click at [330, 158] on h6 "आधुनिक [GEOGRAPHIC_DATA] : Class 173" at bounding box center [309, 162] width 123 height 10
copy h6 "आधुनिक [GEOGRAPHIC_DATA] : Class 173"
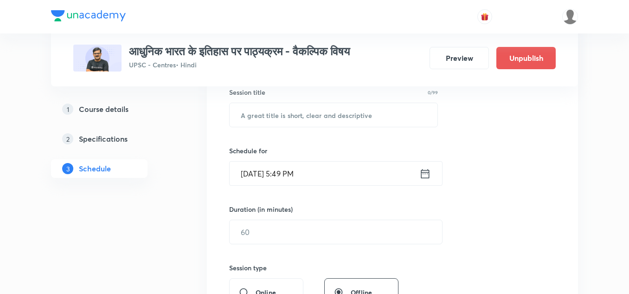
scroll to position [176, 0]
click at [311, 116] on input "text" at bounding box center [334, 115] width 208 height 24
paste input "आधुनिक [GEOGRAPHIC_DATA] : Class 173"
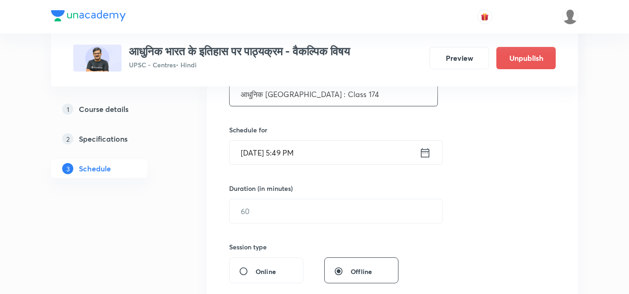
scroll to position [197, 0]
type input "आधुनिक [GEOGRAPHIC_DATA] : Class 174"
click at [328, 152] on input "Aug 30, 2025, 5:49 PM" at bounding box center [325, 152] width 190 height 24
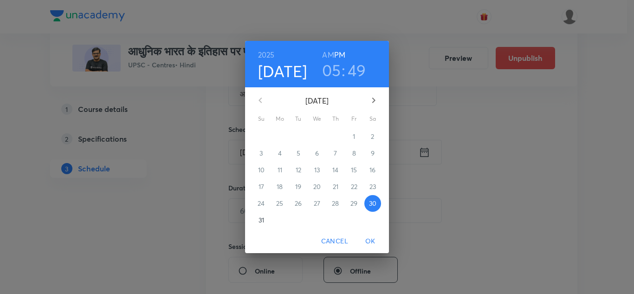
click at [372, 99] on icon "button" at bounding box center [373, 100] width 11 height 11
click at [297, 134] on p "2" at bounding box center [298, 136] width 3 height 9
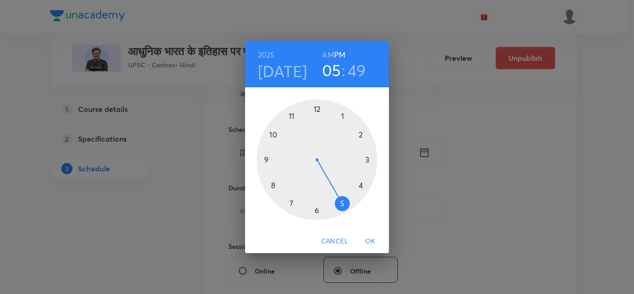
click at [273, 185] on div at bounding box center [317, 159] width 121 height 121
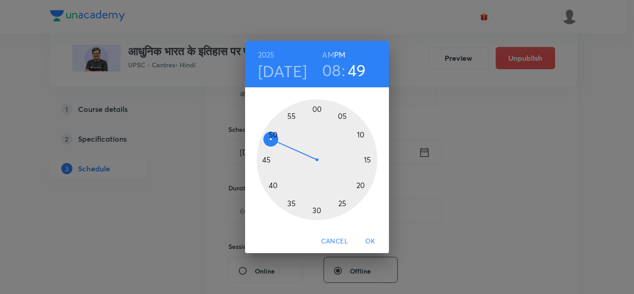
click at [264, 159] on div at bounding box center [317, 159] width 121 height 121
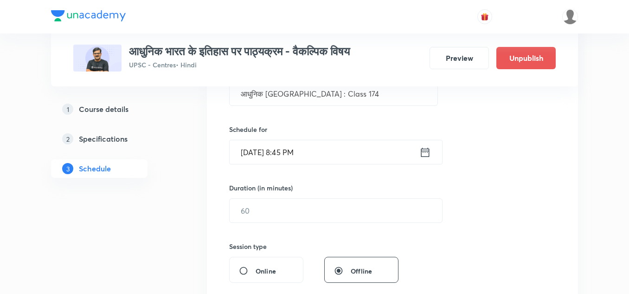
click at [332, 151] on input "Sep 2, 2025, 8:45 PM" at bounding box center [325, 152] width 190 height 24
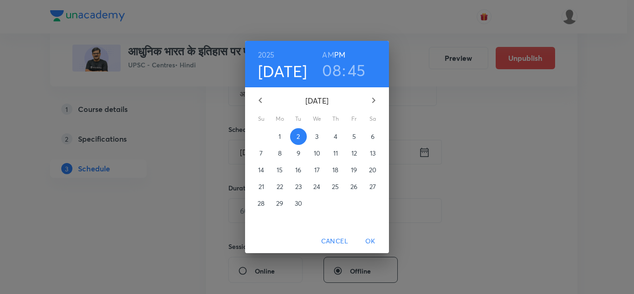
click at [326, 54] on h6 "AM" at bounding box center [328, 54] width 12 height 13
click at [371, 237] on span "OK" at bounding box center [370, 241] width 22 height 12
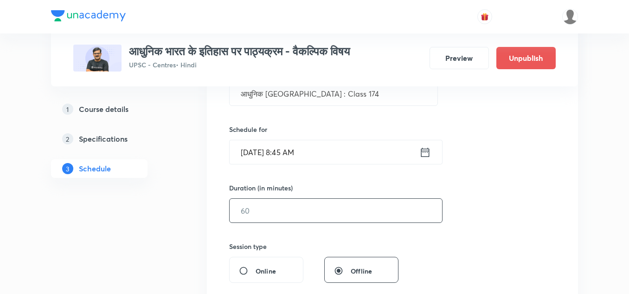
click at [328, 218] on input "text" at bounding box center [336, 211] width 213 height 24
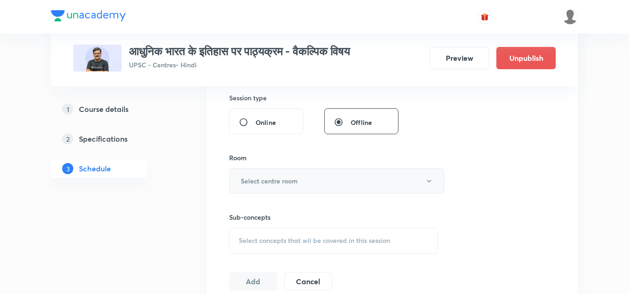
scroll to position [346, 0]
type input "150"
click at [322, 181] on button "Select centre room" at bounding box center [336, 181] width 215 height 26
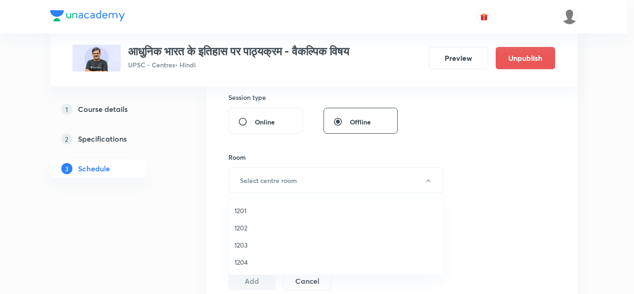
click at [249, 208] on span "1201" at bounding box center [335, 211] width 203 height 10
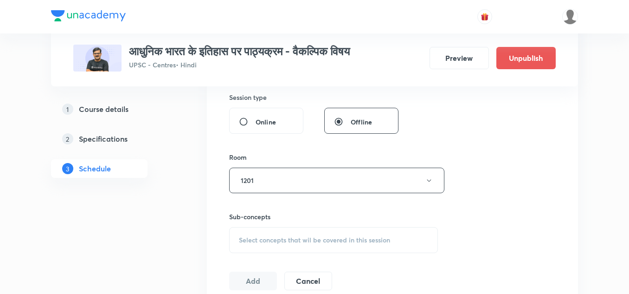
click at [282, 133] on div "Online" at bounding box center [266, 121] width 74 height 26
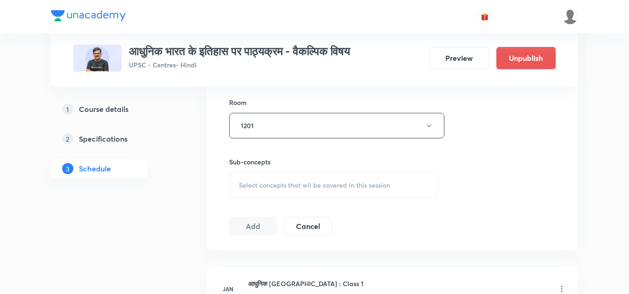
scroll to position [401, 0]
click at [297, 180] on div "Select concepts that wil be covered in this session" at bounding box center [333, 185] width 209 height 26
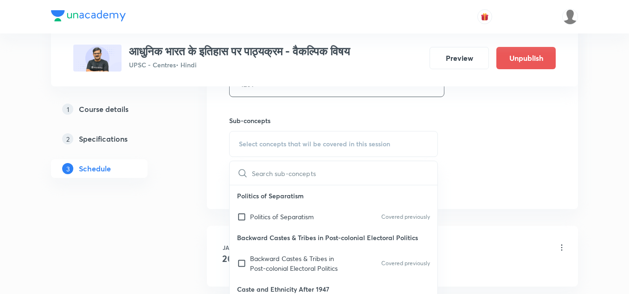
scroll to position [443, 0]
click at [291, 214] on p "Politics of Separatism" at bounding box center [282, 216] width 64 height 10
checkbox input "true"
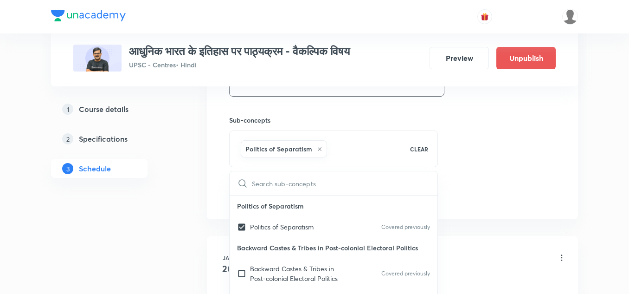
click at [317, 113] on div "Sub-concepts Politics of Separatism CLEAR ​ Politics of Separatism Politics of …" at bounding box center [333, 132] width 209 height 71
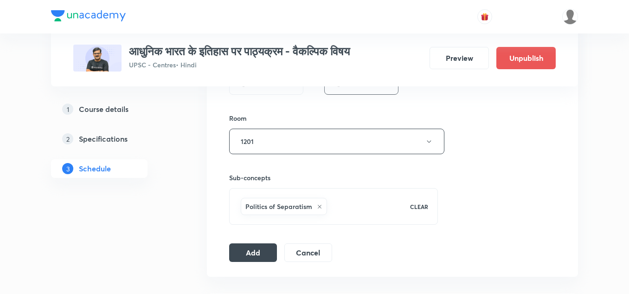
scroll to position [387, 0]
click at [266, 245] on button "Add" at bounding box center [253, 249] width 48 height 19
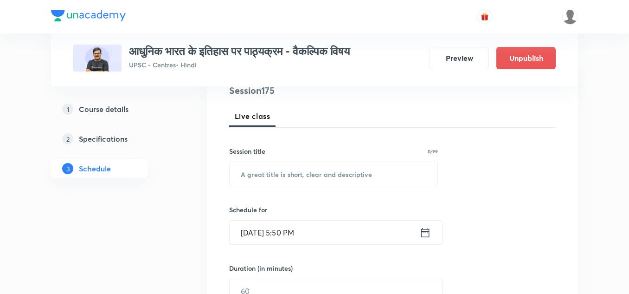
scroll to position [12966, 0]
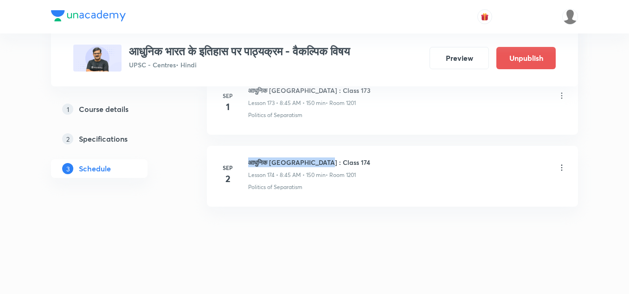
drag, startPoint x: 249, startPoint y: 161, endPoint x: 330, endPoint y: 156, distance: 81.3
click at [330, 156] on li "[DATE] आधुनिक [GEOGRAPHIC_DATA] : Class 174 Lesson 174 • 8:45 AM • 150 min • Ro…" at bounding box center [392, 176] width 371 height 61
copy h6 "आधुनिक [GEOGRAPHIC_DATA] : Class 174"
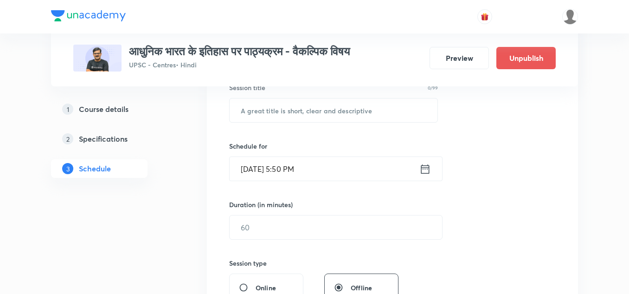
scroll to position [181, 0]
click at [300, 111] on input "text" at bounding box center [334, 110] width 208 height 24
paste input "आधुनिक [GEOGRAPHIC_DATA] : Class 174"
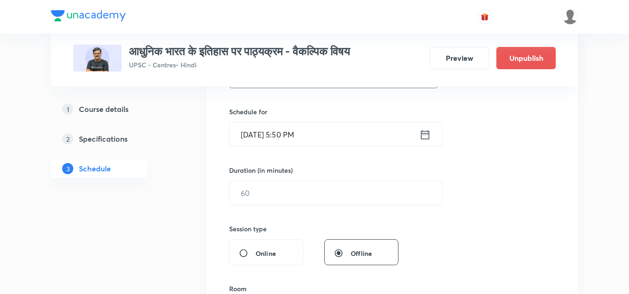
scroll to position [215, 0]
type input "आधुनिक [GEOGRAPHIC_DATA] : Class 175"
click at [314, 134] on input "Aug 30, 2025, 5:50 PM" at bounding box center [325, 134] width 190 height 24
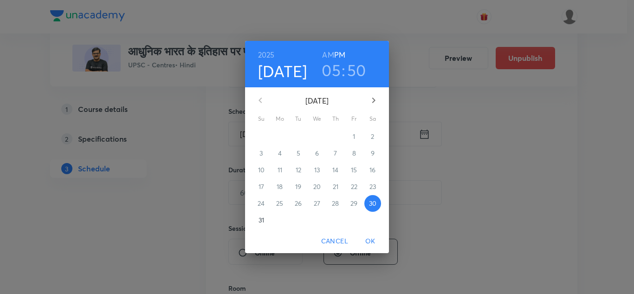
click at [326, 53] on h6 "AM" at bounding box center [328, 54] width 12 height 13
click at [372, 97] on icon "button" at bounding box center [373, 100] width 11 height 11
click at [317, 134] on p "3" at bounding box center [316, 136] width 3 height 9
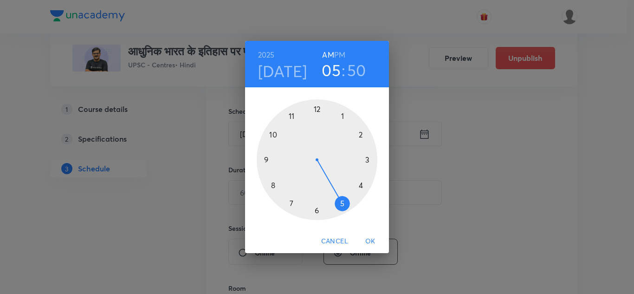
click at [274, 184] on div at bounding box center [317, 159] width 121 height 121
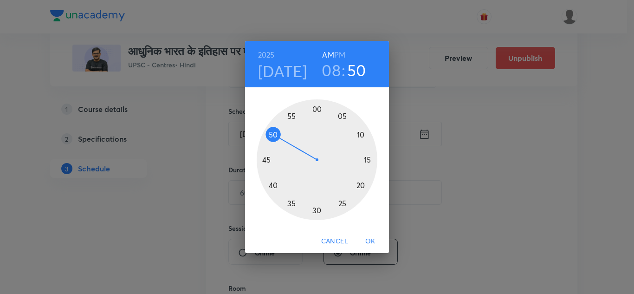
click at [265, 157] on div at bounding box center [317, 159] width 121 height 121
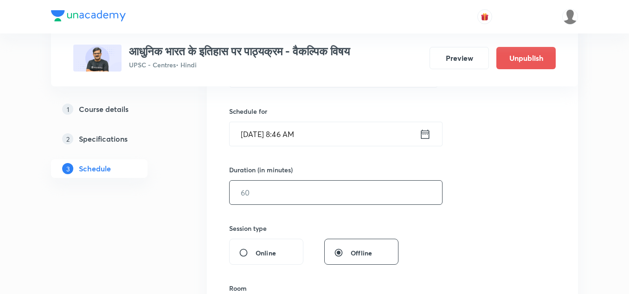
click at [275, 195] on input "text" at bounding box center [336, 193] width 213 height 24
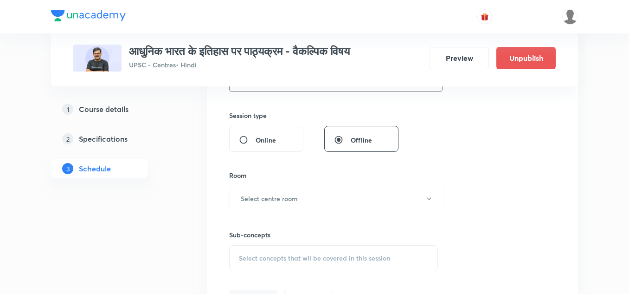
scroll to position [329, 0]
type input "150"
click at [283, 196] on h6 "Select centre room" at bounding box center [269, 198] width 57 height 10
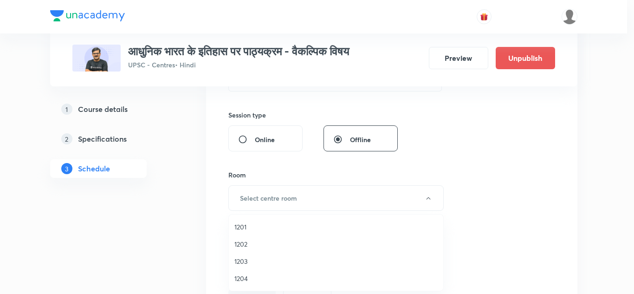
click at [242, 225] on span "1201" at bounding box center [335, 227] width 203 height 10
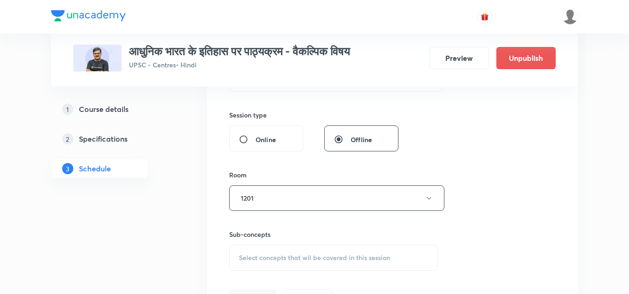
click at [280, 181] on div "Room 1201" at bounding box center [333, 190] width 209 height 41
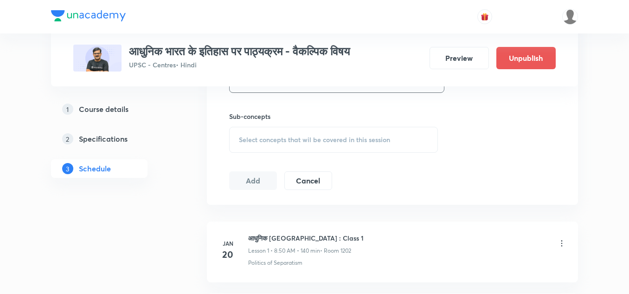
scroll to position [452, 0]
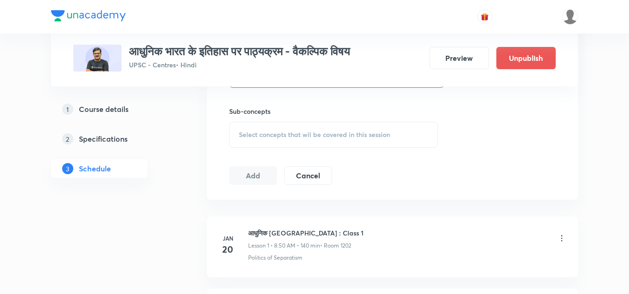
click at [291, 140] on div "Select concepts that wil be covered in this session" at bounding box center [333, 135] width 209 height 26
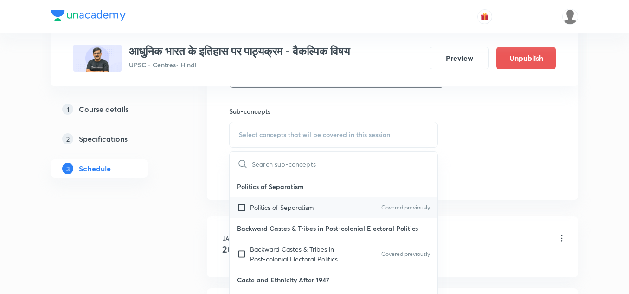
click at [278, 202] on div "Politics of Separatism Covered previously" at bounding box center [334, 207] width 208 height 21
checkbox input "true"
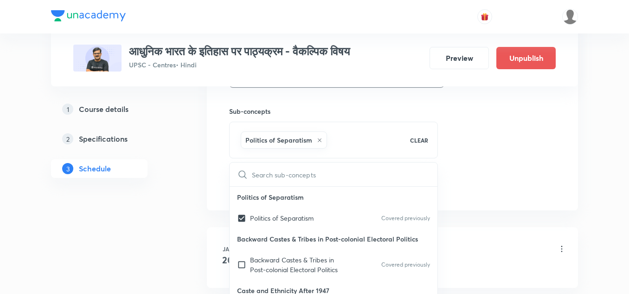
click at [296, 110] on h6 "Sub-concepts" at bounding box center [333, 111] width 209 height 10
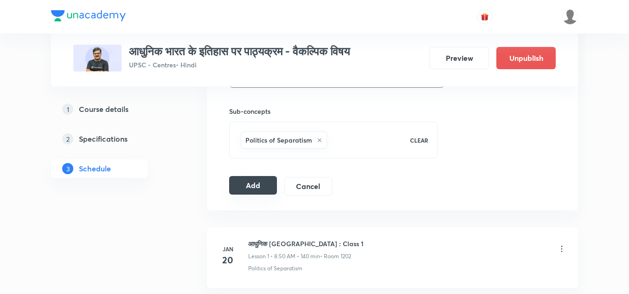
click at [254, 183] on button "Add" at bounding box center [253, 185] width 48 height 19
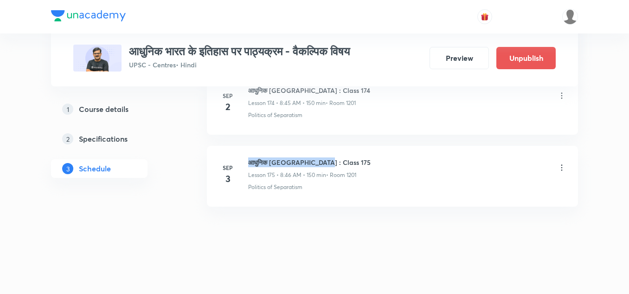
drag, startPoint x: 252, startPoint y: 163, endPoint x: 331, endPoint y: 161, distance: 79.8
click at [331, 161] on h6 "आधुनिक [GEOGRAPHIC_DATA] : Class 175" at bounding box center [309, 162] width 123 height 10
copy h6 "आधुनिक [GEOGRAPHIC_DATA] : Class 175"
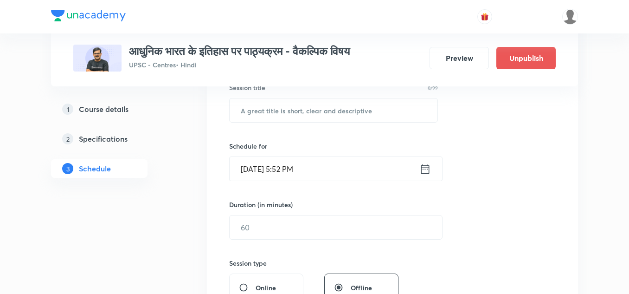
scroll to position [181, 0]
click at [302, 111] on input "text" at bounding box center [334, 110] width 208 height 24
paste input "आधुनिक [GEOGRAPHIC_DATA] : Class 175"
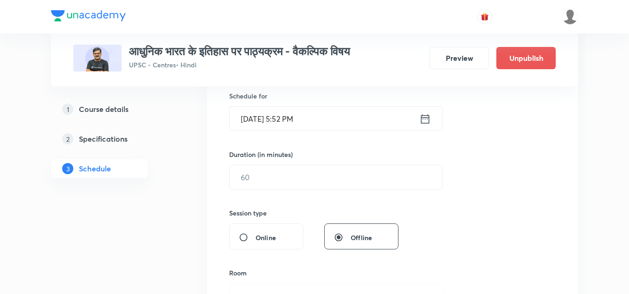
scroll to position [232, 0]
type input "आधुनिक [GEOGRAPHIC_DATA] : Class 176"
click at [337, 116] on input "[DATE] 5:52 PM" at bounding box center [325, 118] width 190 height 24
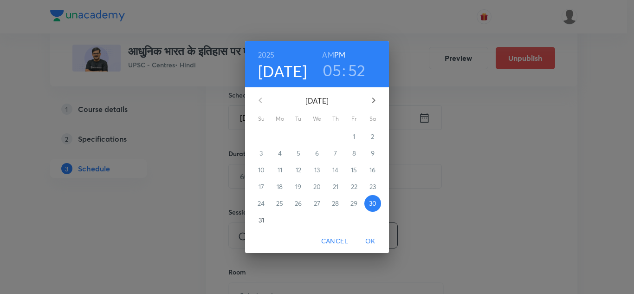
click at [374, 97] on icon "button" at bounding box center [373, 100] width 11 height 11
click at [336, 135] on p "4" at bounding box center [336, 136] width 4 height 9
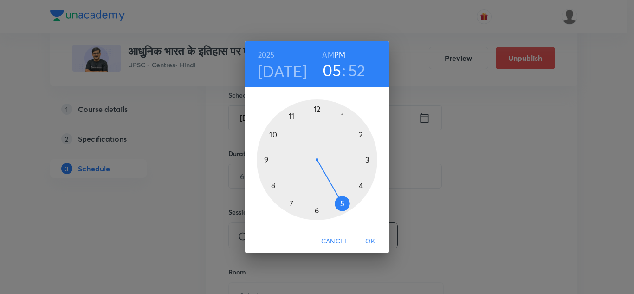
click at [273, 185] on div at bounding box center [317, 159] width 121 height 121
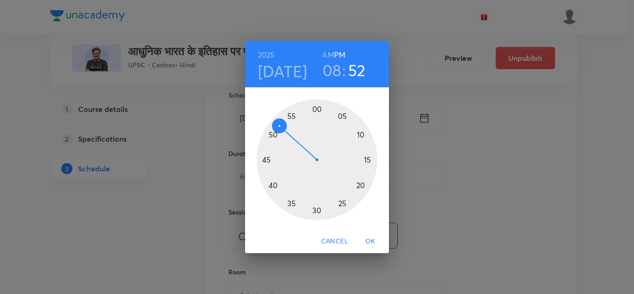
click at [262, 158] on div at bounding box center [317, 159] width 121 height 121
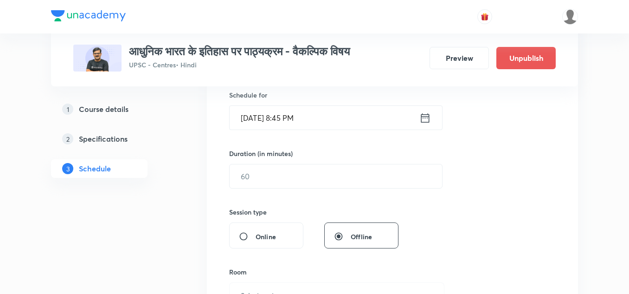
click at [319, 118] on input "[DATE] 8:45 PM" at bounding box center [325, 118] width 190 height 24
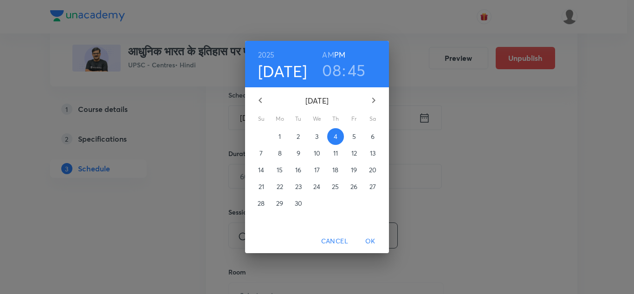
click at [327, 54] on h6 "AM" at bounding box center [328, 54] width 12 height 13
click at [372, 238] on span "OK" at bounding box center [370, 241] width 22 height 12
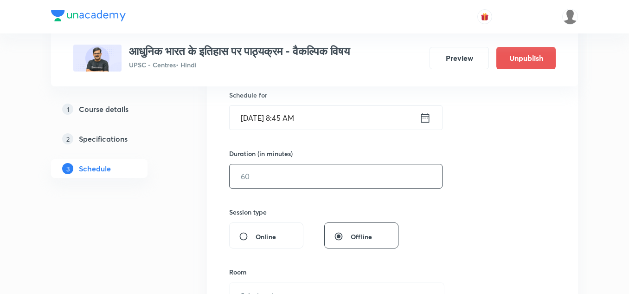
click at [313, 178] on input "text" at bounding box center [336, 176] width 213 height 24
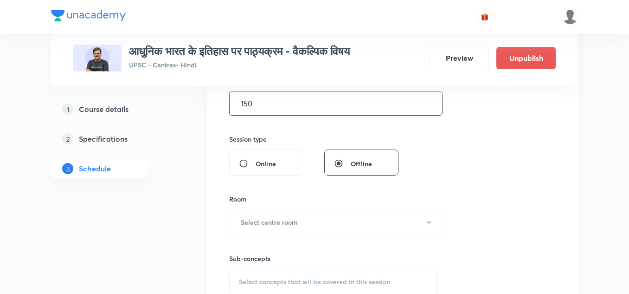
scroll to position [305, 0]
type input "150"
click at [311, 217] on button "Select centre room" at bounding box center [336, 222] width 215 height 26
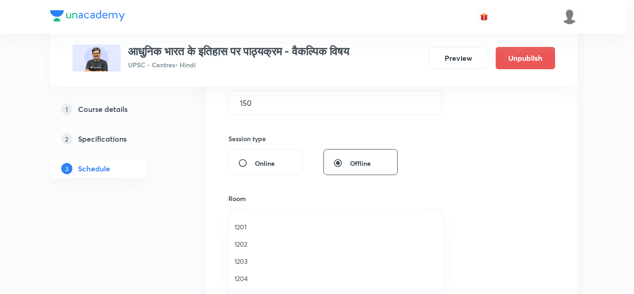
click at [245, 227] on span "1201" at bounding box center [335, 227] width 203 height 10
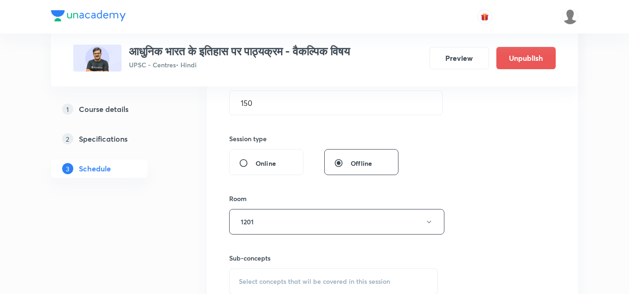
click at [293, 191] on div "Session 176 Live class Session title 23/99 आधुनिक भारत : Class 176 ​ Schedule f…" at bounding box center [392, 114] width 327 height 436
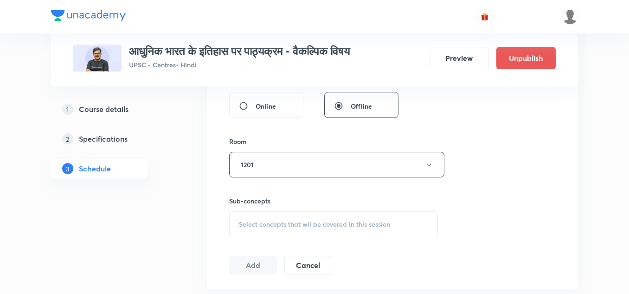
scroll to position [362, 0]
click at [294, 220] on span "Select concepts that wil be covered in this session" at bounding box center [314, 223] width 151 height 7
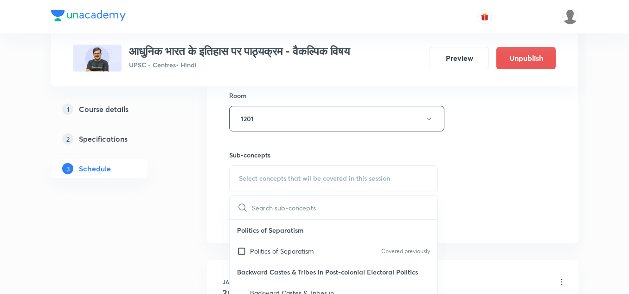
scroll to position [408, 0]
click at [279, 251] on p "Politics of Separatism" at bounding box center [282, 250] width 64 height 10
checkbox input "true"
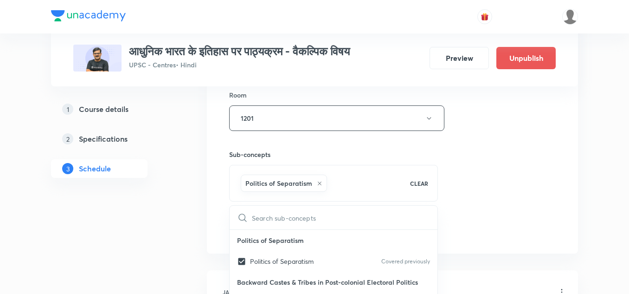
click at [350, 151] on h6 "Sub-concepts" at bounding box center [333, 154] width 209 height 10
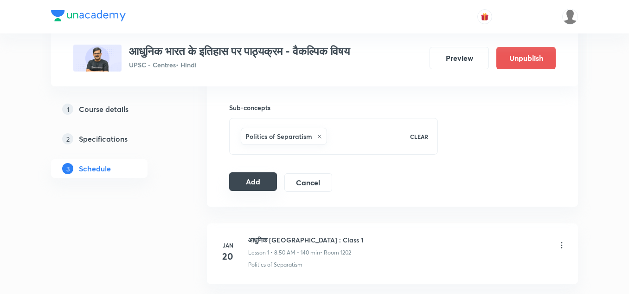
scroll to position [456, 0]
click at [255, 176] on button "Add" at bounding box center [253, 181] width 48 height 19
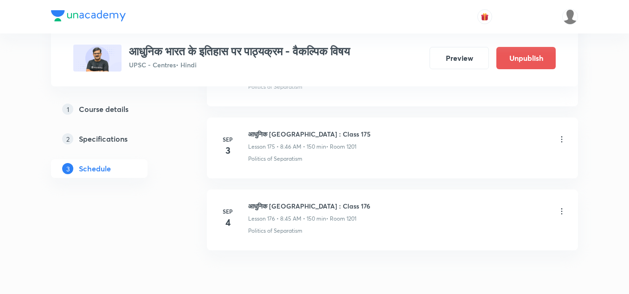
scroll to position [12639, 0]
drag, startPoint x: 250, startPoint y: 205, endPoint x: 348, endPoint y: 207, distance: 98.4
click at [348, 207] on h6 "आधुनिक [GEOGRAPHIC_DATA] : Class 176" at bounding box center [309, 206] width 122 height 10
copy h6 "आधुनिक [GEOGRAPHIC_DATA] : Class 176"
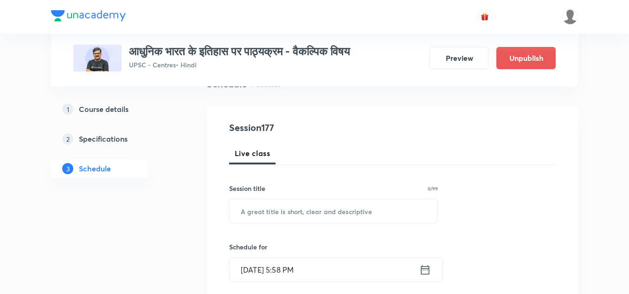
scroll to position [98, 0]
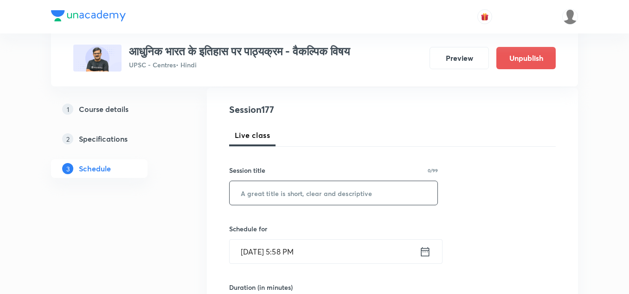
click at [284, 195] on input "text" at bounding box center [334, 193] width 208 height 24
paste input "आधुनिक [GEOGRAPHIC_DATA] : Class 176"
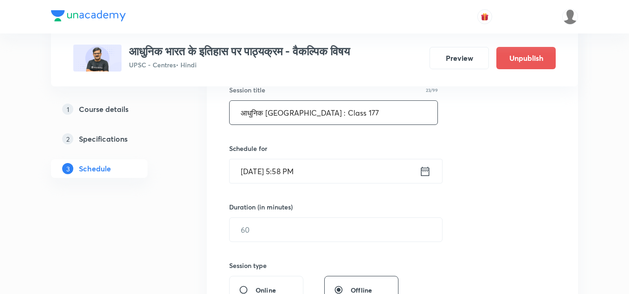
scroll to position [183, 0]
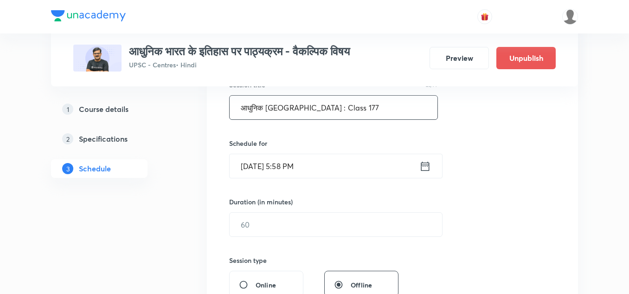
type input "आधुनिक [GEOGRAPHIC_DATA] : Class 177"
click at [397, 169] on input "Aug 30, 2025, 5:58 PM" at bounding box center [325, 166] width 190 height 24
click at [504, 205] on div "Session 177 Live class Session title 23/99 आधुनिक भारत : Class 177 ​ Schedule f…" at bounding box center [392, 235] width 327 height 436
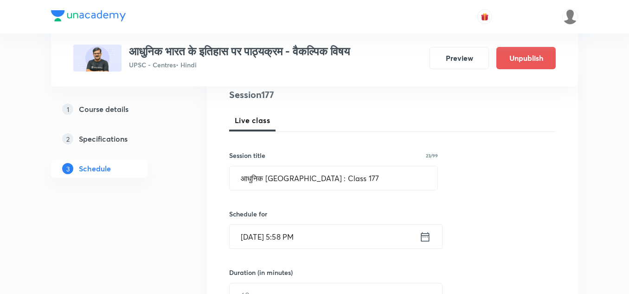
scroll to position [113, 0]
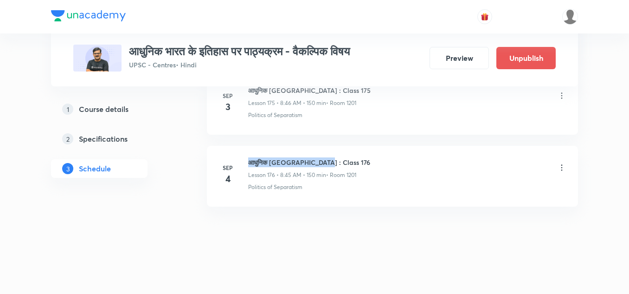
drag, startPoint x: 250, startPoint y: 162, endPoint x: 330, endPoint y: 165, distance: 80.3
click at [330, 165] on h6 "आधुनिक [GEOGRAPHIC_DATA] : Class 176" at bounding box center [309, 162] width 122 height 10
copy h6 "आधुनिक [GEOGRAPHIC_DATA] : Class 176"
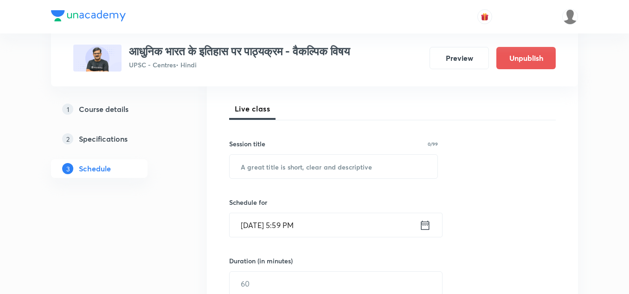
scroll to position [124, 0]
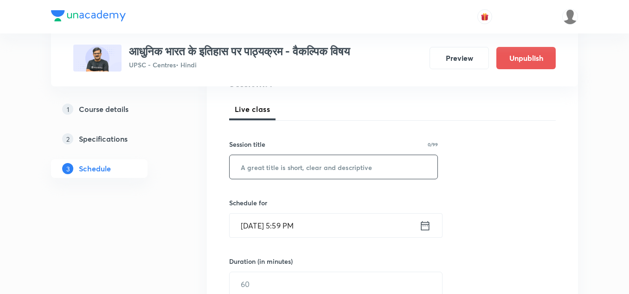
click at [301, 166] on input "text" at bounding box center [334, 167] width 208 height 24
paste input "आधुनिक [GEOGRAPHIC_DATA] : Class 176"
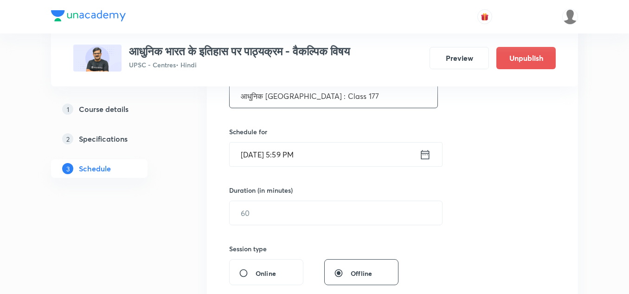
scroll to position [195, 0]
type input "आधुनिक [GEOGRAPHIC_DATA] : Class 177"
click at [325, 152] on input "Aug 30, 2025, 5:59 PM" at bounding box center [325, 154] width 190 height 24
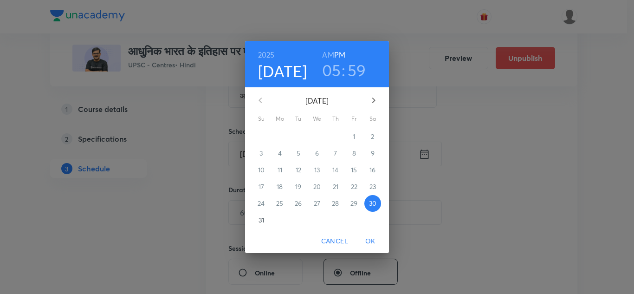
click at [372, 99] on icon "button" at bounding box center [373, 100] width 11 height 11
click at [328, 53] on h6 "AM" at bounding box center [328, 54] width 12 height 13
click at [374, 101] on icon "button" at bounding box center [373, 100] width 3 height 6
click at [355, 136] on p "5" at bounding box center [354, 136] width 4 height 9
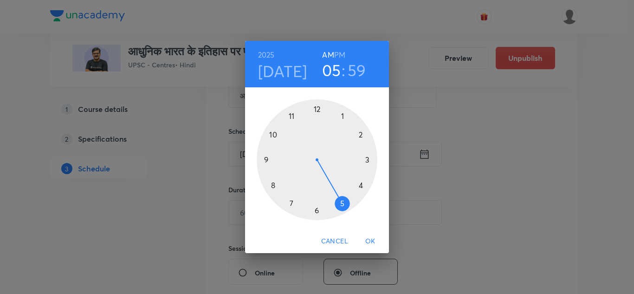
click at [274, 184] on div at bounding box center [317, 159] width 121 height 121
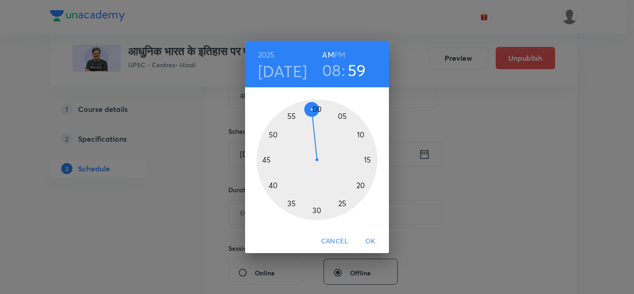
click at [264, 159] on div at bounding box center [317, 159] width 121 height 121
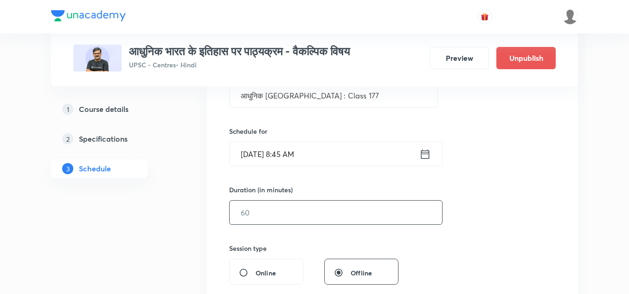
click at [299, 215] on input "text" at bounding box center [336, 212] width 213 height 24
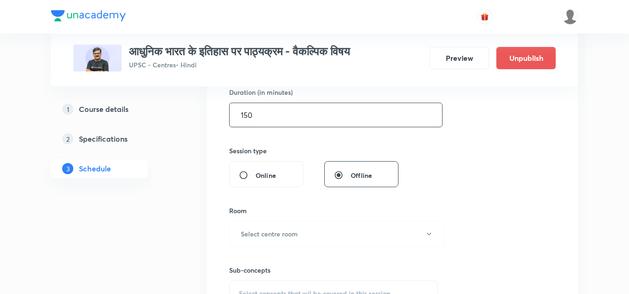
scroll to position [293, 0]
type input "150"
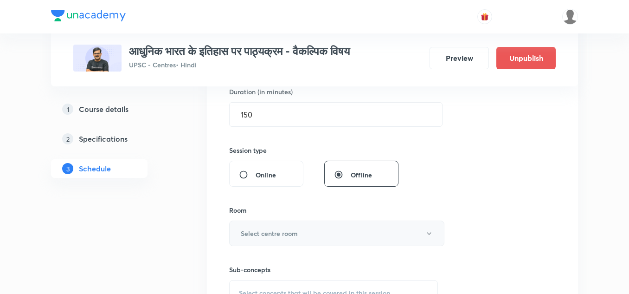
click at [299, 231] on button "Select centre room" at bounding box center [336, 233] width 215 height 26
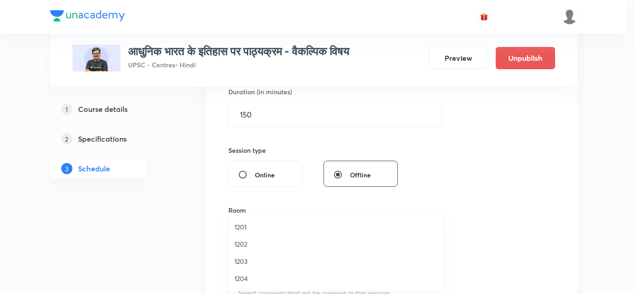
click at [241, 226] on span "1201" at bounding box center [335, 227] width 203 height 10
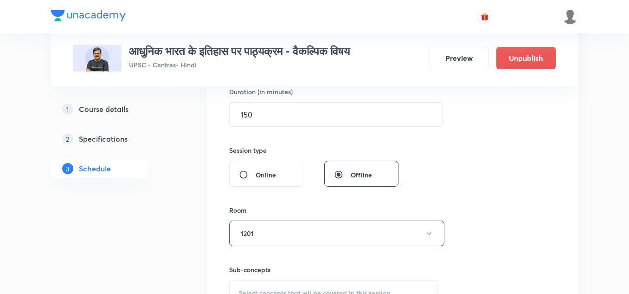
click at [278, 207] on div "Room" at bounding box center [333, 210] width 209 height 10
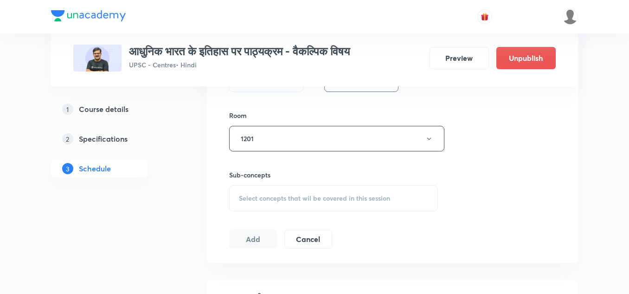
scroll to position [388, 0]
click at [298, 203] on div "Select concepts that wil be covered in this session" at bounding box center [333, 198] width 209 height 26
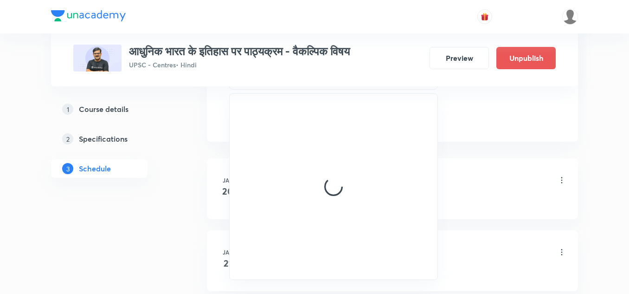
scroll to position [518, 0]
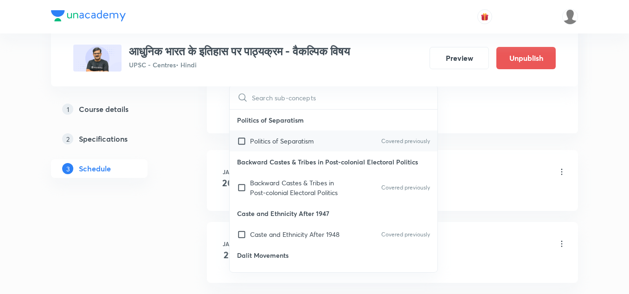
click at [292, 142] on p "Politics of Separatism" at bounding box center [282, 141] width 64 height 10
checkbox input "true"
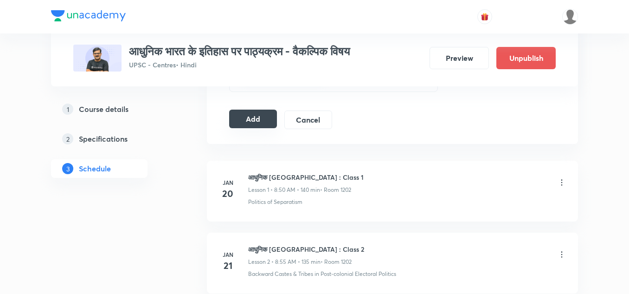
click at [263, 121] on button "Add" at bounding box center [253, 119] width 48 height 19
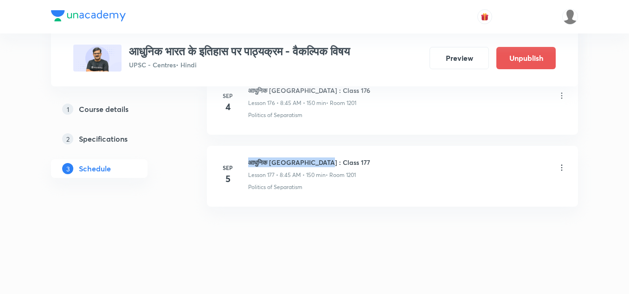
drag, startPoint x: 251, startPoint y: 161, endPoint x: 326, endPoint y: 160, distance: 75.2
click at [326, 160] on h6 "आधुनिक [GEOGRAPHIC_DATA] : Class 177" at bounding box center [309, 162] width 122 height 10
copy h6 "आधुनिक [GEOGRAPHIC_DATA] : Class 177"
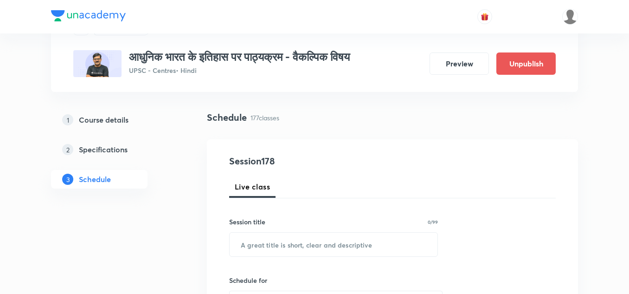
scroll to position [47, 0]
click at [333, 245] on input "text" at bounding box center [334, 244] width 208 height 24
paste input "आधुनिक [GEOGRAPHIC_DATA] : Class 177"
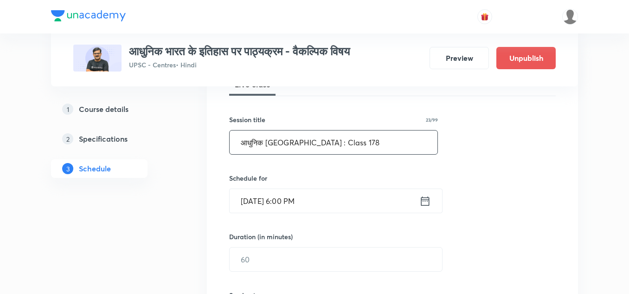
scroll to position [149, 0]
type input "आधुनिक भारत : Class 178"
click at [348, 200] on input "Aug 30, 2025, 6:00 PM" at bounding box center [325, 200] width 190 height 24
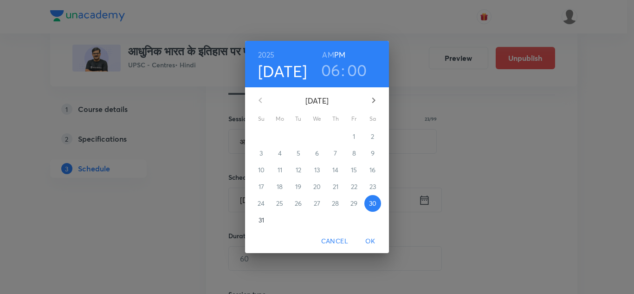
click at [372, 99] on icon "button" at bounding box center [373, 100] width 11 height 11
click at [371, 136] on p "6" at bounding box center [373, 136] width 4 height 9
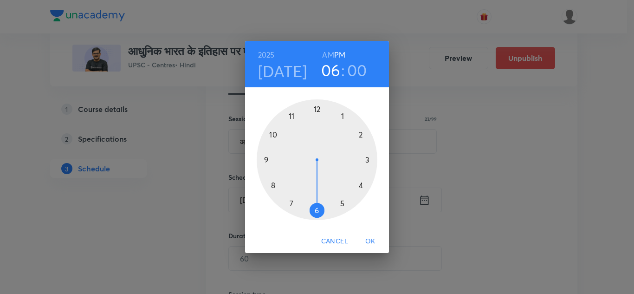
click at [272, 184] on div at bounding box center [317, 159] width 121 height 121
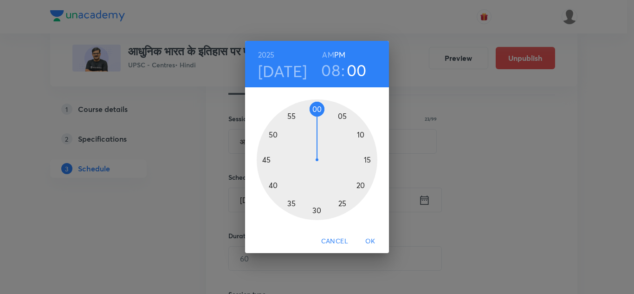
click at [329, 53] on h6 "AM" at bounding box center [328, 54] width 12 height 13
click at [265, 160] on div at bounding box center [317, 159] width 121 height 121
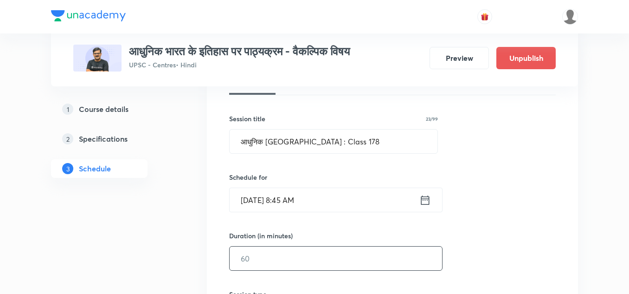
click at [305, 259] on input "text" at bounding box center [336, 258] width 213 height 24
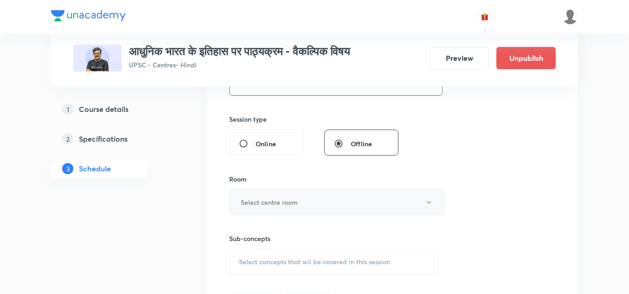
scroll to position [325, 0]
type input "150"
click at [302, 193] on button "Select centre room" at bounding box center [336, 202] width 215 height 26
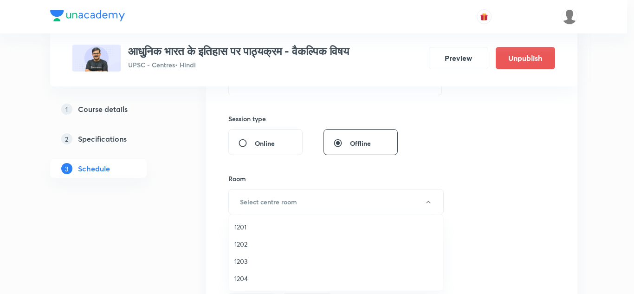
click at [242, 227] on span "1201" at bounding box center [335, 227] width 203 height 10
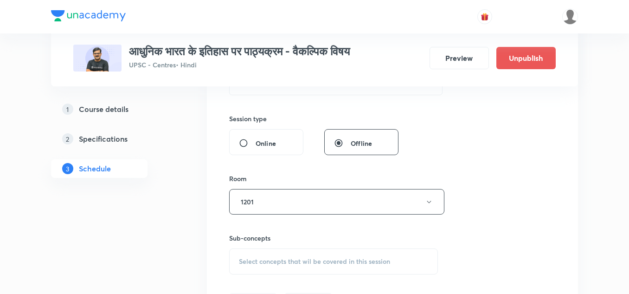
click at [282, 161] on div "Session 178 Live class Session title 23/99 आधुनिक भारत : Class 178 ​ Schedule f…" at bounding box center [392, 94] width 327 height 436
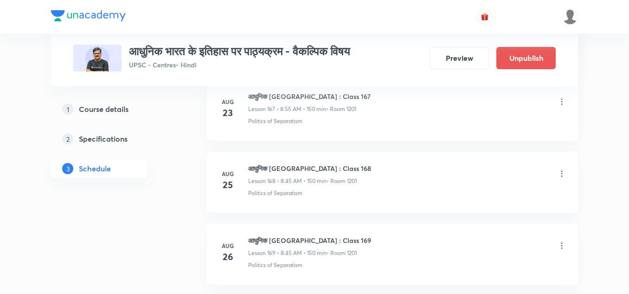
scroll to position [13182, 0]
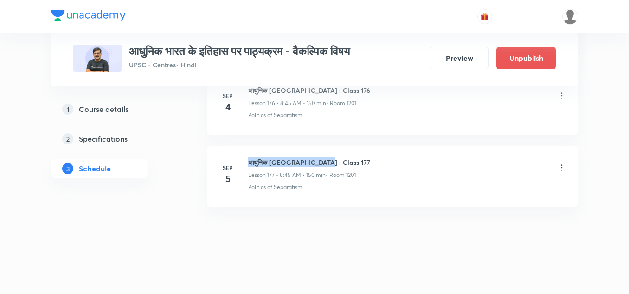
drag, startPoint x: 251, startPoint y: 161, endPoint x: 332, endPoint y: 156, distance: 80.9
click at [332, 156] on li "Sep 5 आधुनिक भारत : Class 177 Lesson 177 • 8:45 AM • 150 min • Room 1201 Politi…" at bounding box center [392, 176] width 371 height 61
copy h6 "आधुनिक [GEOGRAPHIC_DATA] : Class 177"
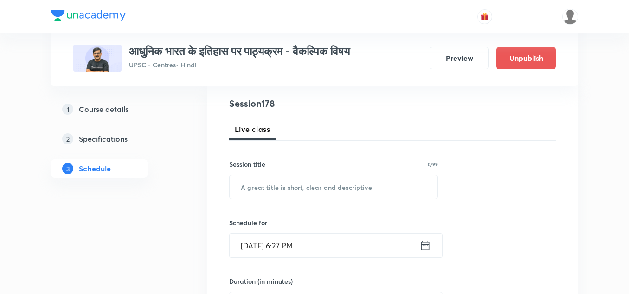
scroll to position [104, 0]
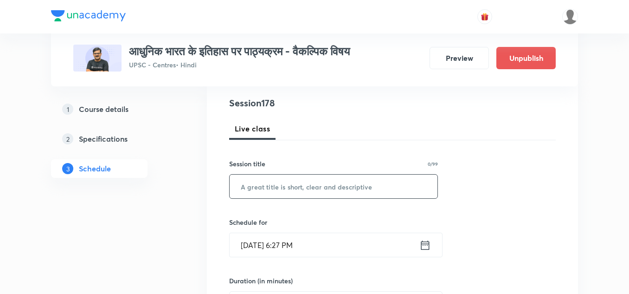
click at [296, 187] on input "text" at bounding box center [334, 186] width 208 height 24
paste input "आधुनिक [GEOGRAPHIC_DATA] : Class 177"
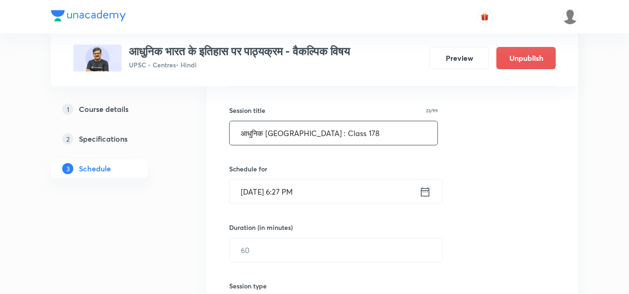
scroll to position [160, 0]
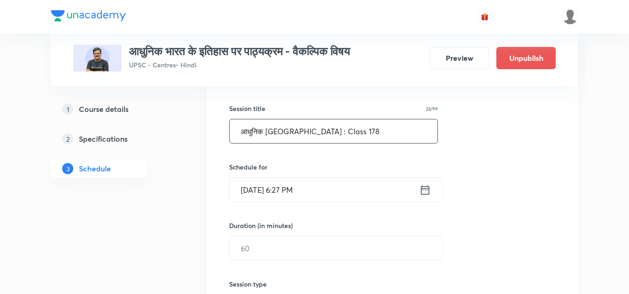
type input "आधुनिक [GEOGRAPHIC_DATA] : Class 178"
click at [324, 187] on input "[DATE] 6:27 PM" at bounding box center [325, 190] width 190 height 24
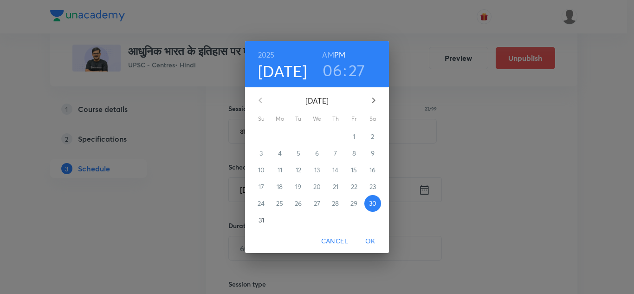
click at [371, 98] on icon "button" at bounding box center [373, 100] width 11 height 11
click at [373, 136] on p "6" at bounding box center [373, 136] width 4 height 9
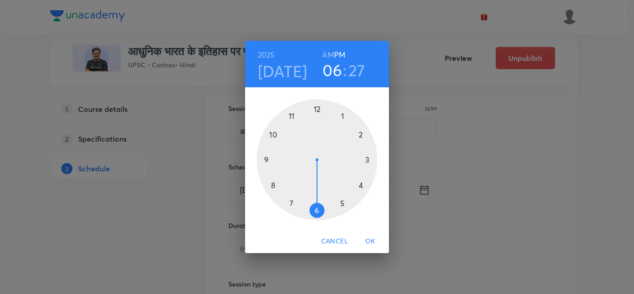
click at [328, 55] on h6 "AM" at bounding box center [328, 54] width 12 height 13
click at [272, 184] on div at bounding box center [317, 159] width 121 height 121
click at [263, 158] on div at bounding box center [317, 159] width 121 height 121
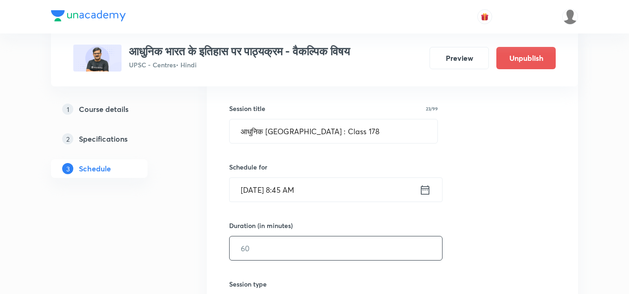
click at [278, 243] on input "text" at bounding box center [336, 248] width 213 height 24
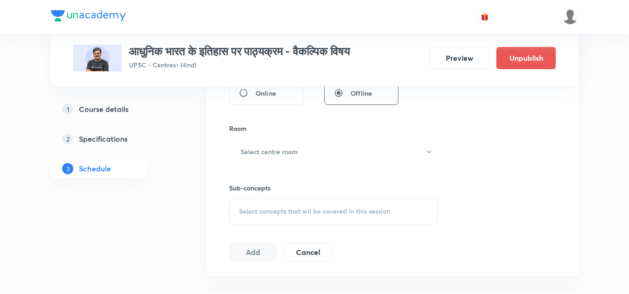
scroll to position [377, 0]
type input "150"
click at [340, 154] on button "Select centre room" at bounding box center [336, 149] width 215 height 26
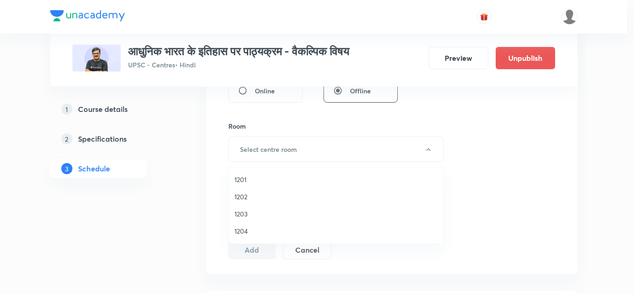
click at [245, 178] on span "1201" at bounding box center [335, 179] width 203 height 10
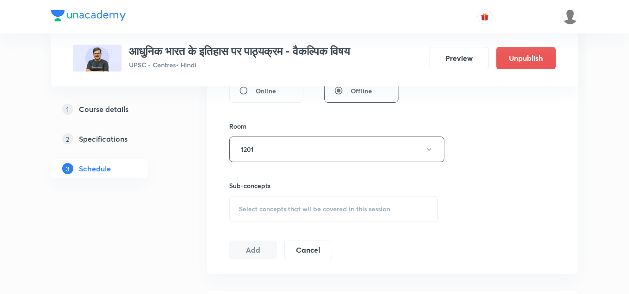
click at [278, 114] on div "Session 178 Live class Session title 23/99 आधुनिक भारत : Class 178 ​ Schedule f…" at bounding box center [392, 41] width 327 height 436
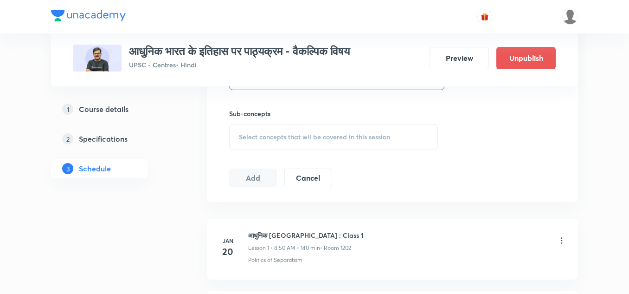
scroll to position [451, 0]
click at [292, 136] on span "Select concepts that wil be covered in this session" at bounding box center [314, 135] width 151 height 7
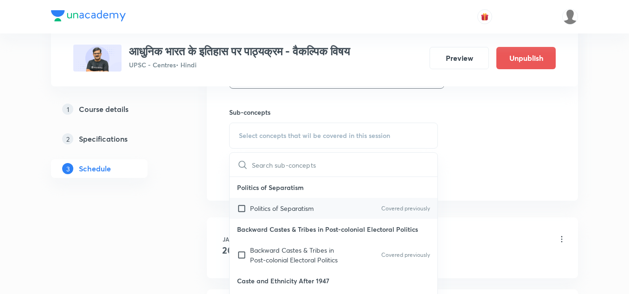
click at [297, 211] on p "Politics of Separatism" at bounding box center [282, 208] width 64 height 10
checkbox input "true"
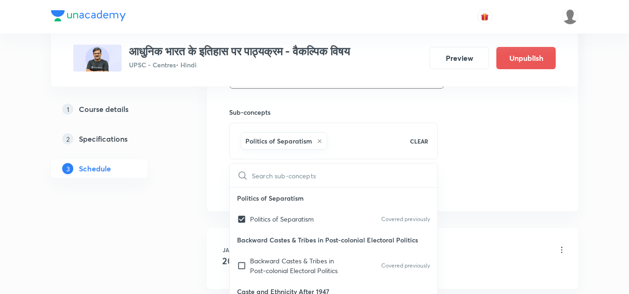
click at [338, 110] on h6 "Sub-concepts" at bounding box center [333, 112] width 209 height 10
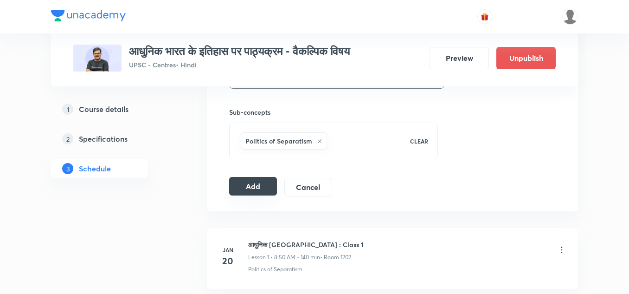
click at [253, 187] on button "Add" at bounding box center [253, 186] width 48 height 19
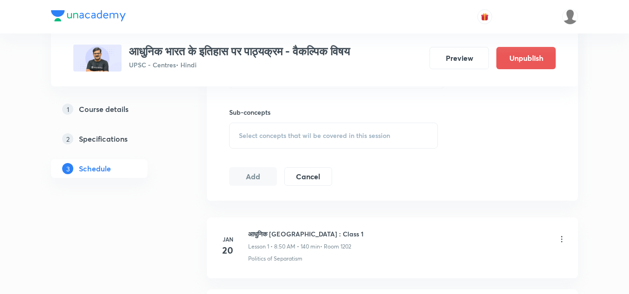
click at [265, 137] on span "Select concepts that wil be covered in this session" at bounding box center [314, 135] width 151 height 7
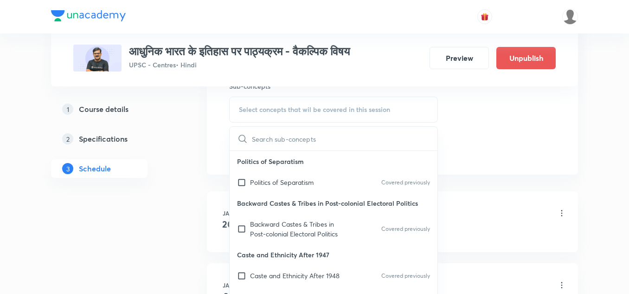
scroll to position [480, 0]
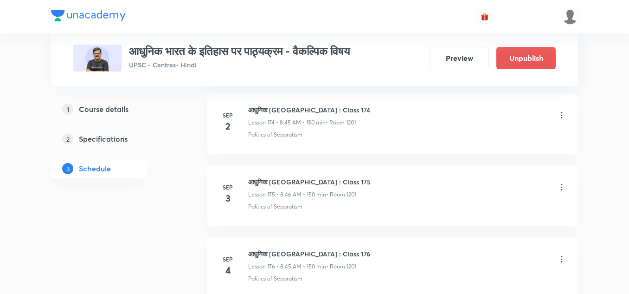
scroll to position [13017, 0]
click at [562, 188] on icon at bounding box center [562, 188] width 1 height 6
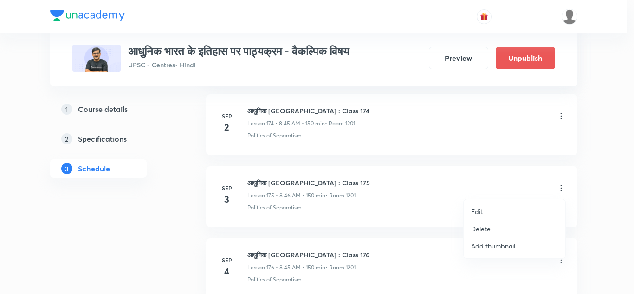
click at [484, 210] on li "Edit" at bounding box center [515, 211] width 102 height 17
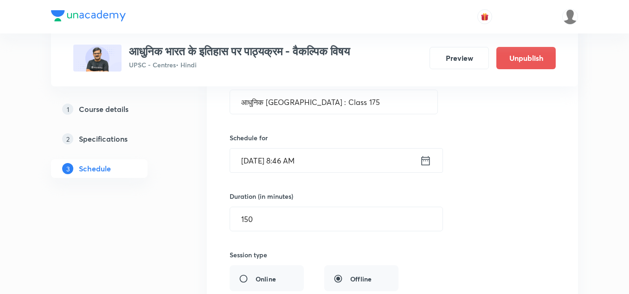
scroll to position [12703, 0]
click at [372, 168] on input "Sep 3, 2025, 8:46 AM" at bounding box center [325, 161] width 190 height 24
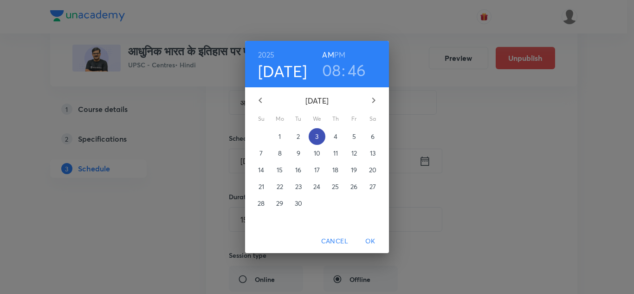
click at [316, 134] on p "3" at bounding box center [316, 136] width 3 height 9
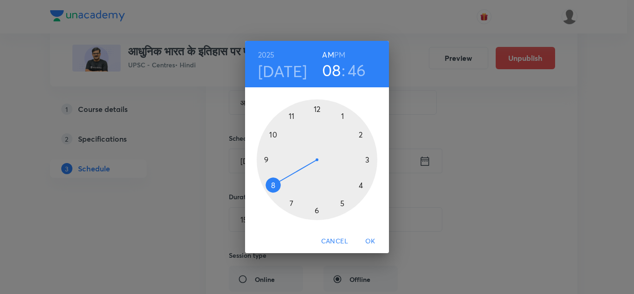
click at [272, 185] on div at bounding box center [317, 159] width 121 height 121
click at [265, 157] on div at bounding box center [317, 159] width 121 height 121
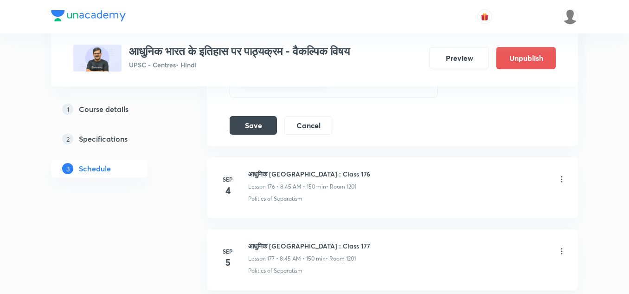
scroll to position [13038, 0]
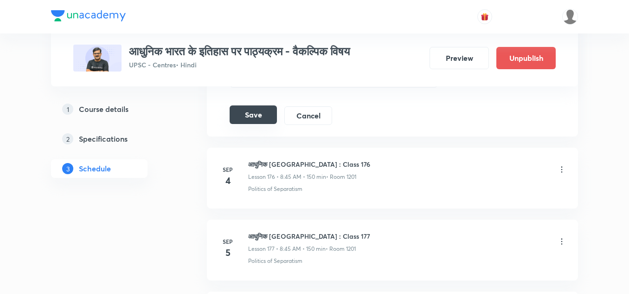
click at [239, 121] on button "Save" at bounding box center [253, 114] width 47 height 19
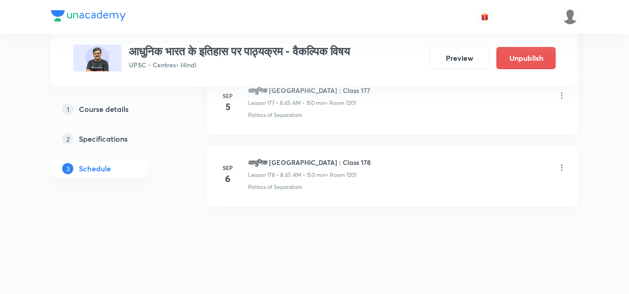
scroll to position [12827, 0]
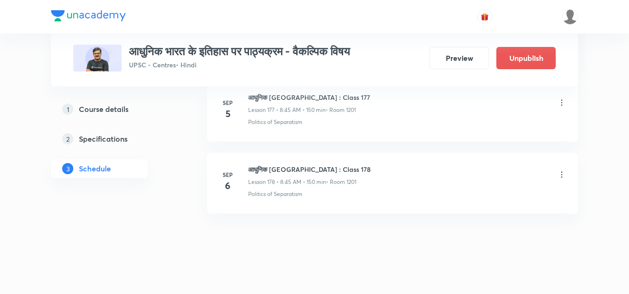
scroll to position [13254, 0]
